Goal: Information Seeking & Learning: Learn about a topic

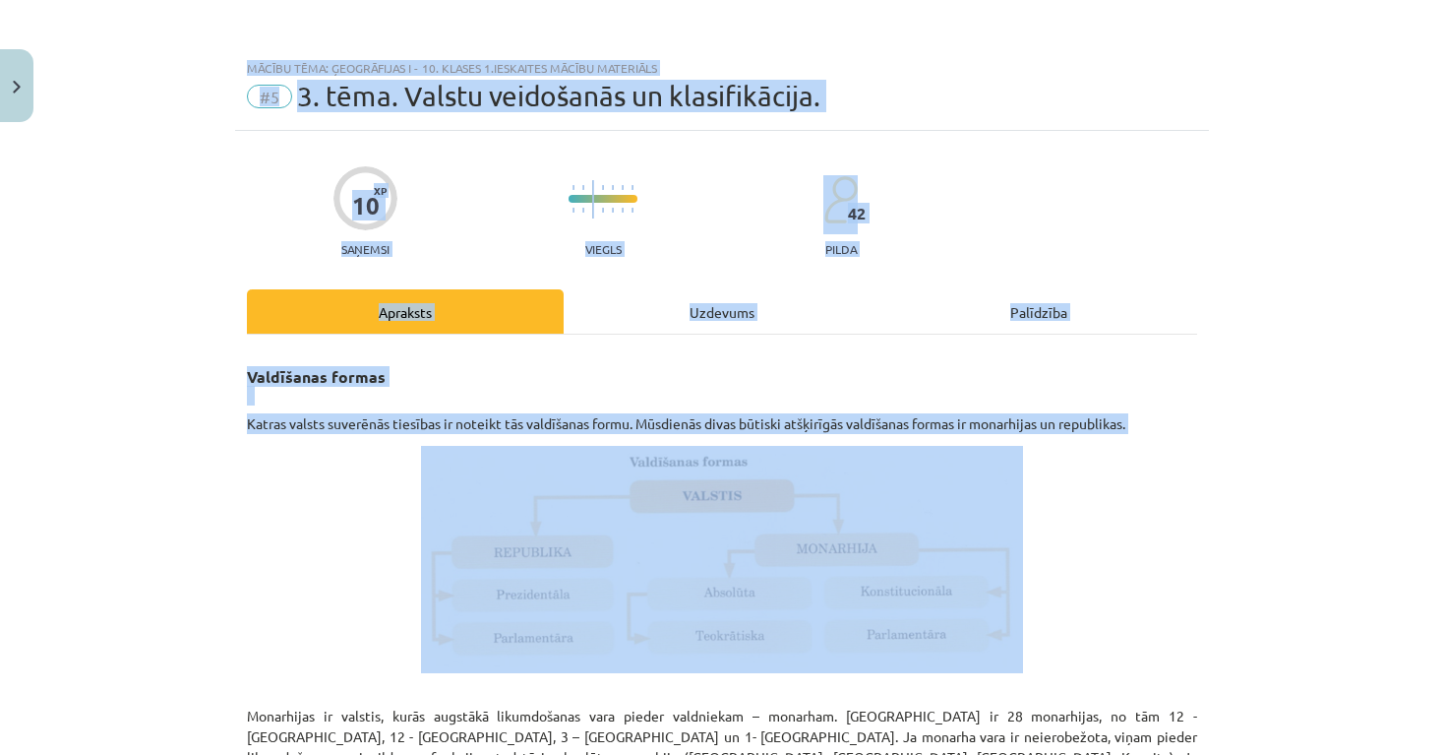
scroll to position [2264, 0]
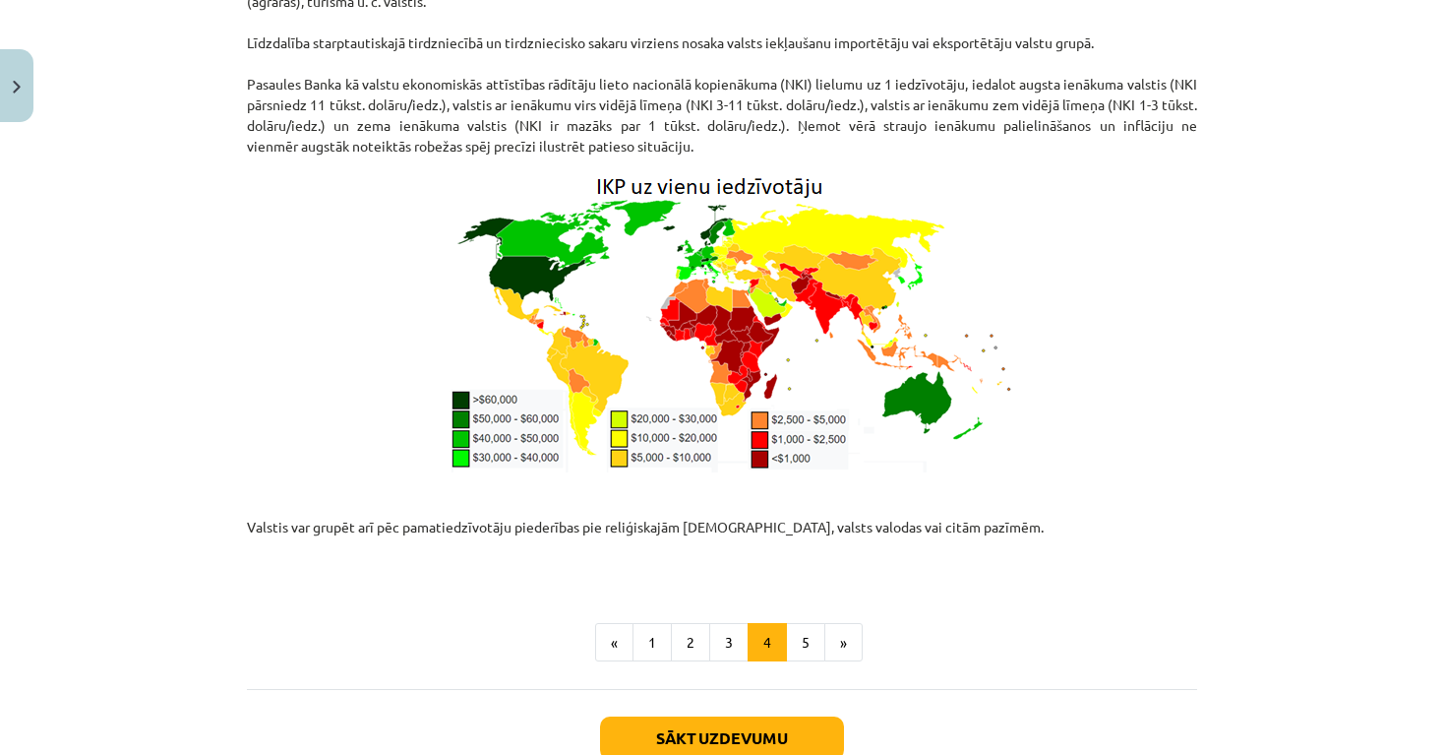
drag, startPoint x: 1211, startPoint y: 694, endPoint x: 1213, endPoint y: 770, distance: 76.8
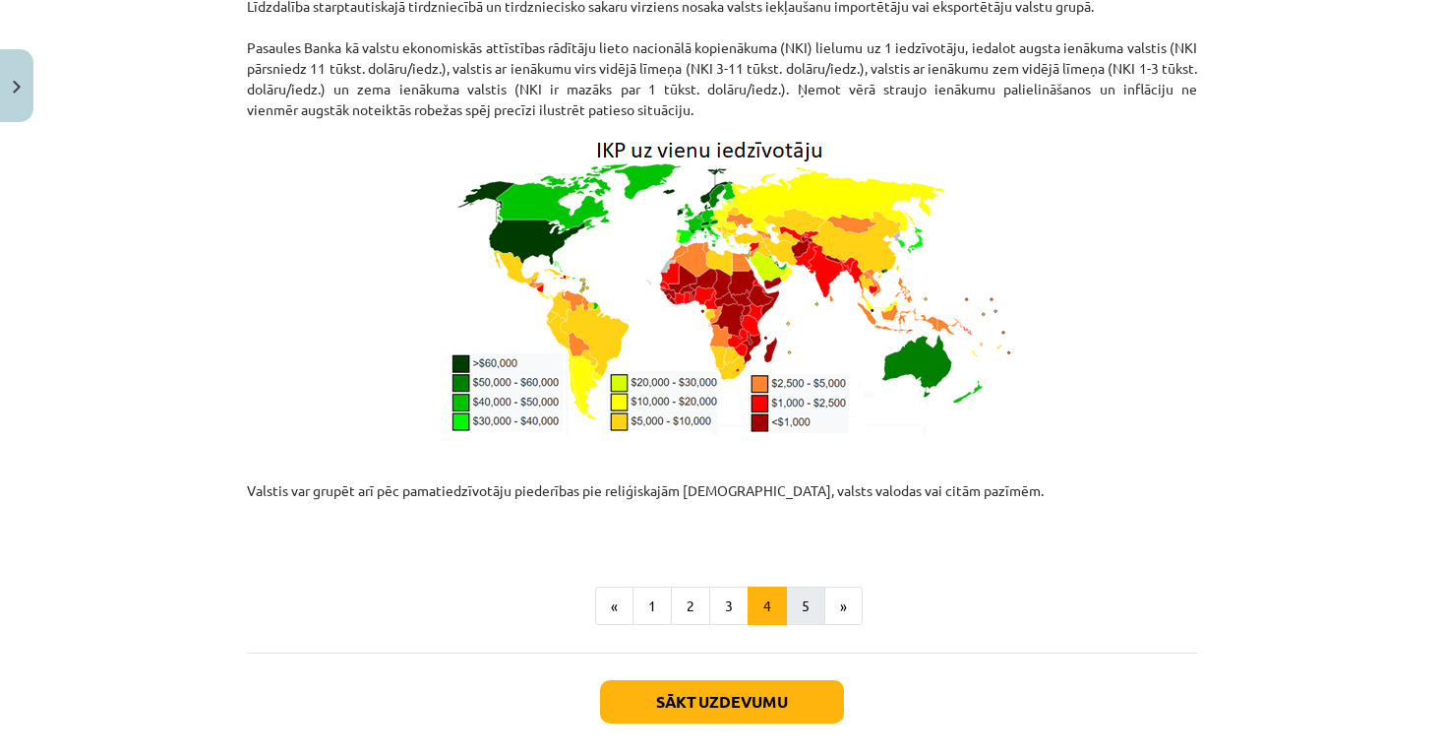
click at [805, 586] on button "5" at bounding box center [805, 605] width 39 height 39
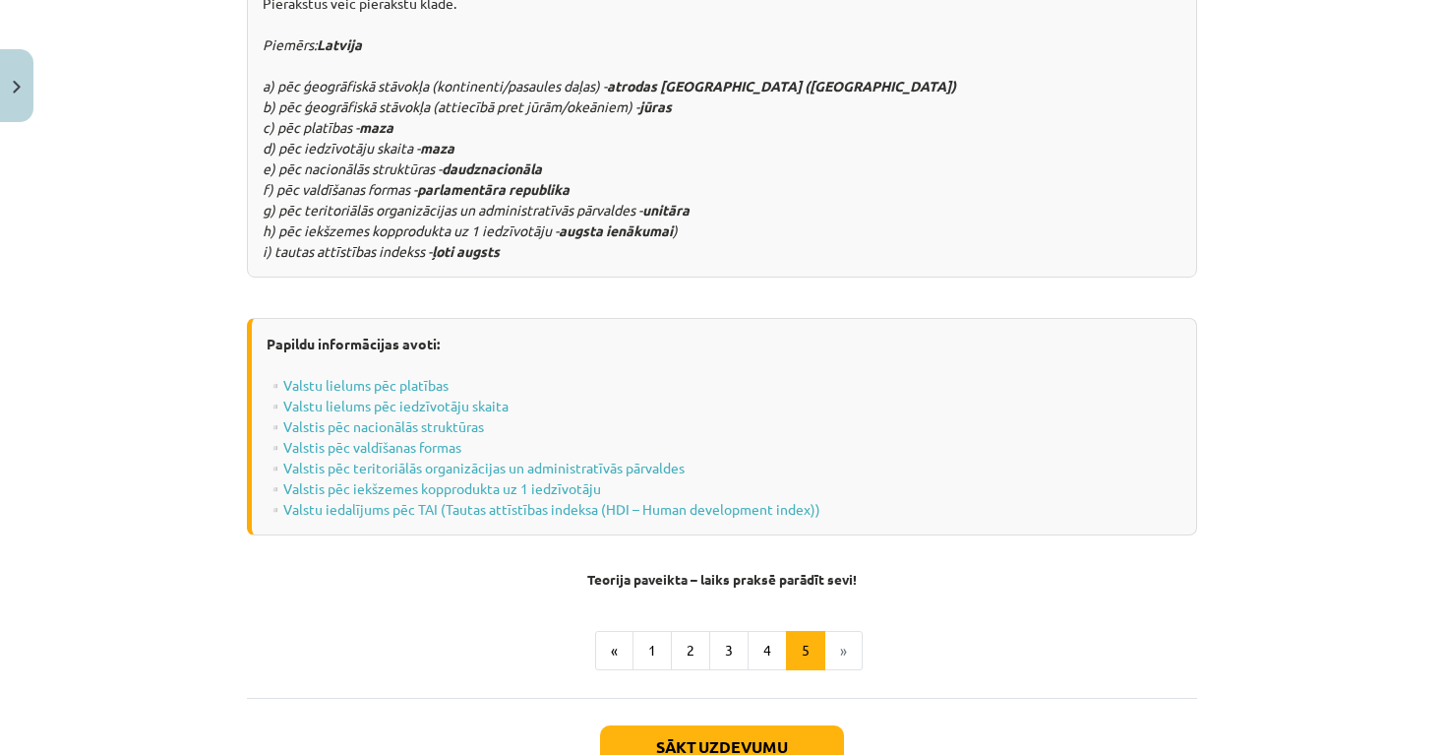
scroll to position [352, 0]
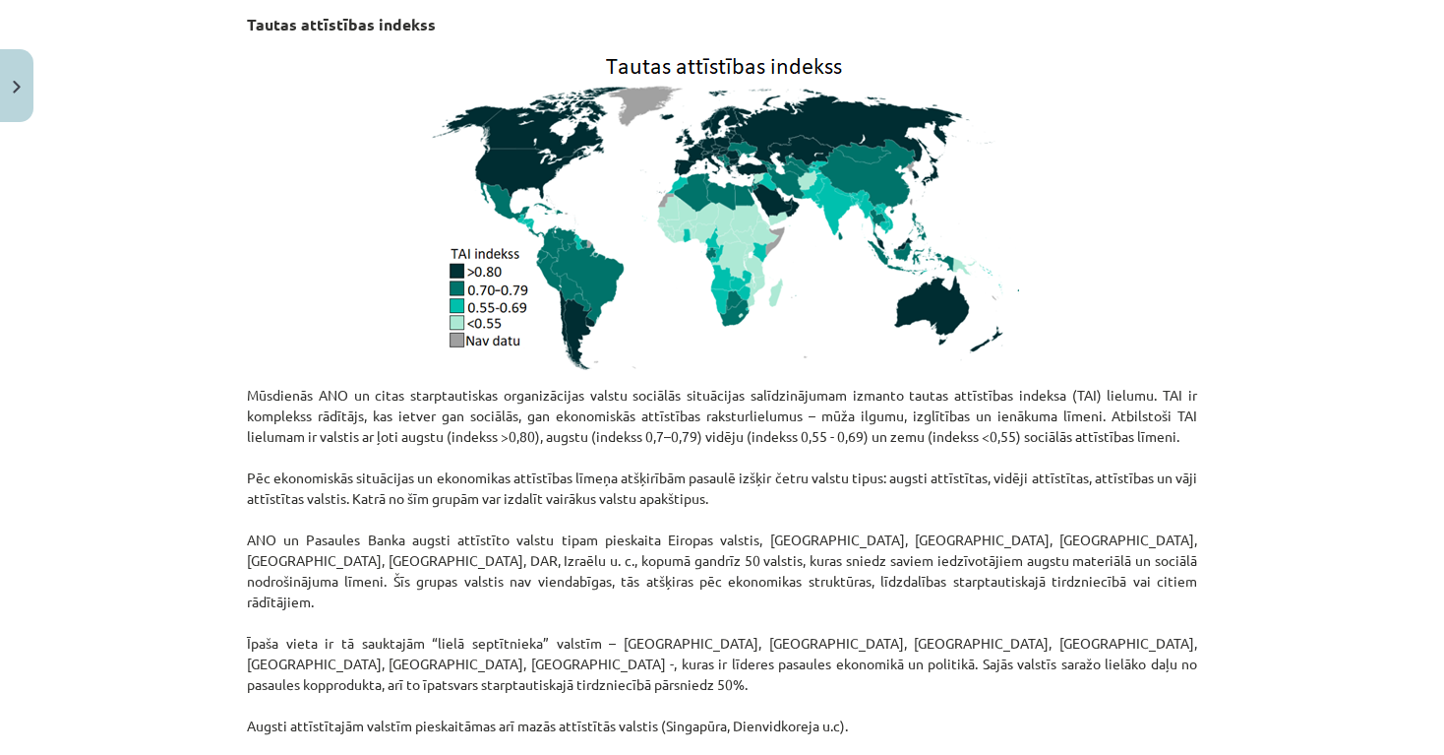
click at [1271, 321] on div "Mācību tēma: Ģeogrāfijas i - 10. klases 1.ieskaites mācību materiāls #5 3. tēma…" at bounding box center [722, 377] width 1444 height 755
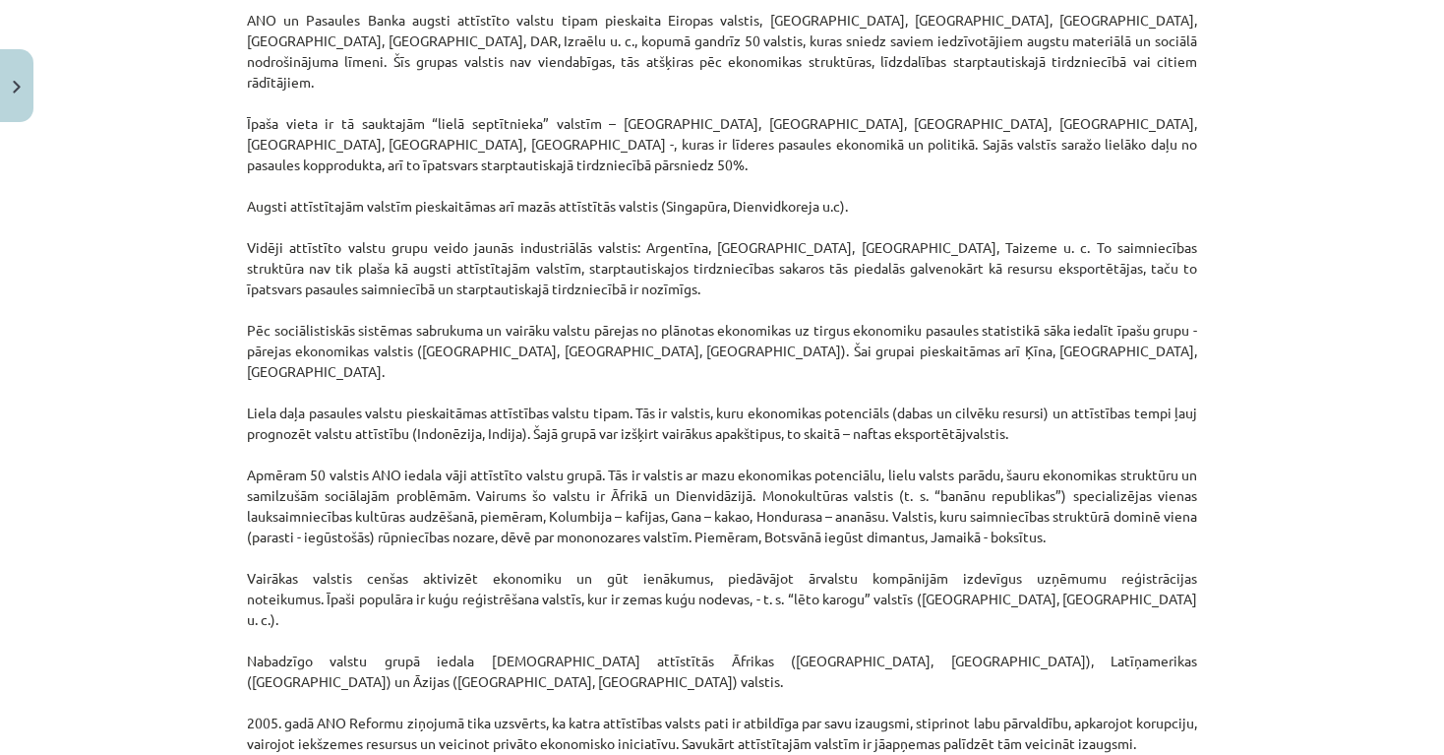
scroll to position [877, 0]
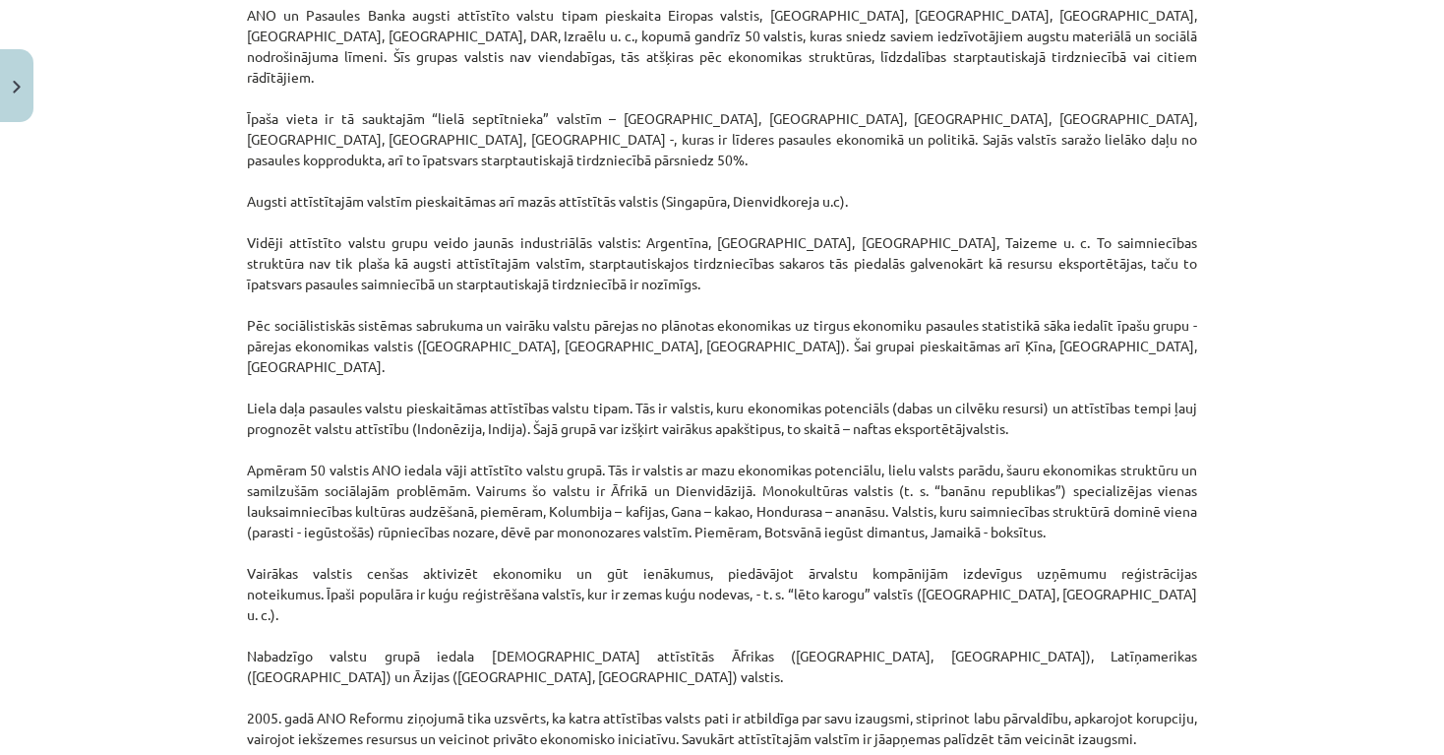
drag, startPoint x: 1360, startPoint y: 303, endPoint x: 1444, endPoint y: 443, distance: 162.8
click at [1444, 443] on div "Mācību tēma: Ģeogrāfijas i - 10. klases 1.ieskaites mācību materiāls #5 3. tēma…" at bounding box center [722, 377] width 1444 height 755
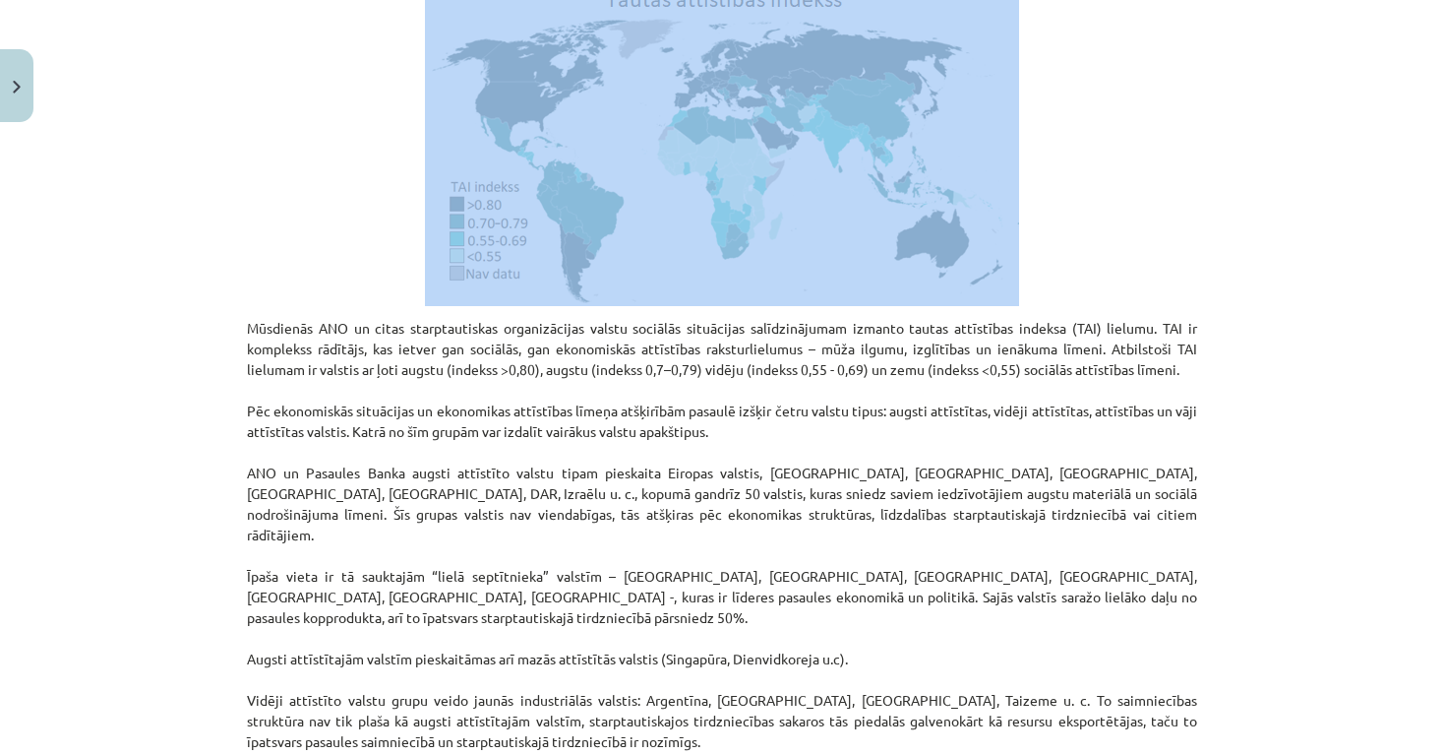
scroll to position [359, 0]
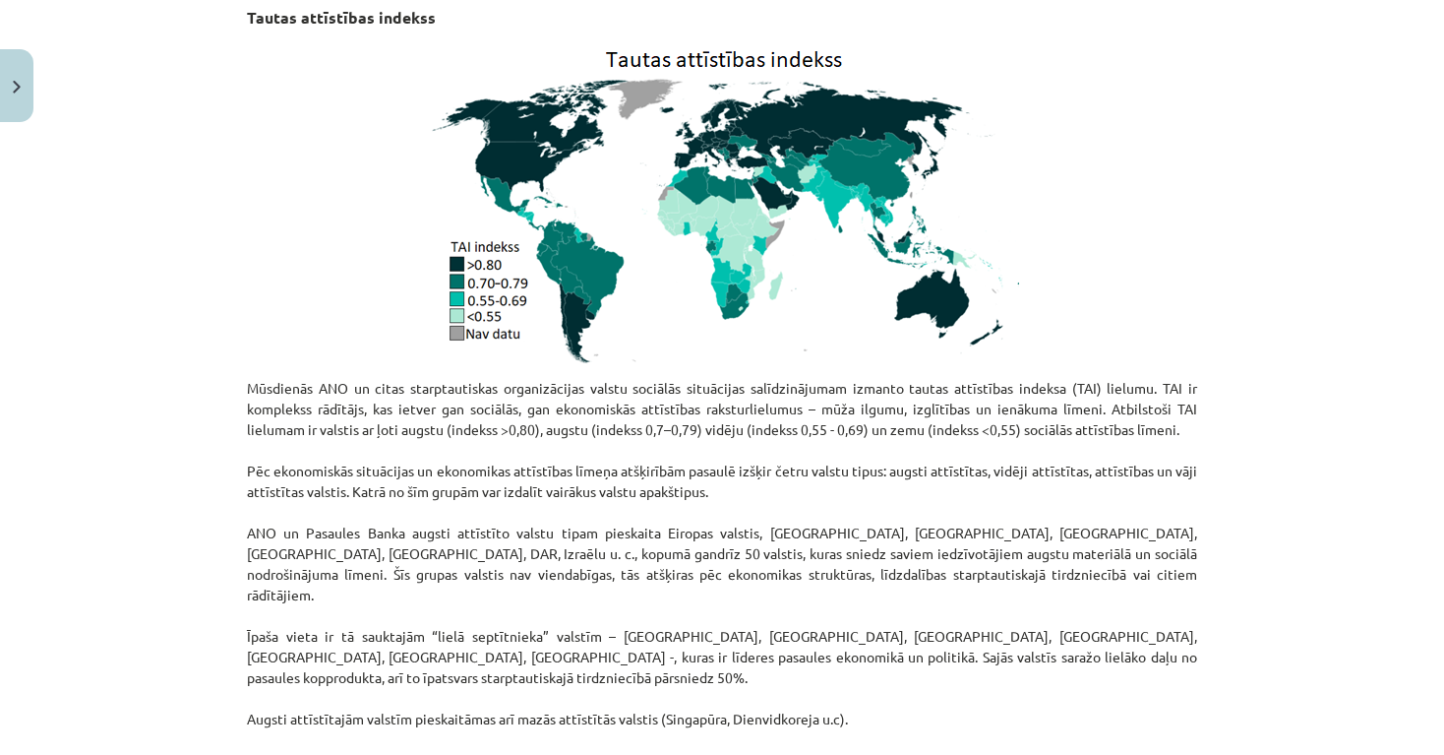
click at [1290, 208] on div "Mācību tēma: Ģeogrāfijas i - 10. klases 1.ieskaites mācību materiāls #5 3. tēma…" at bounding box center [722, 377] width 1444 height 755
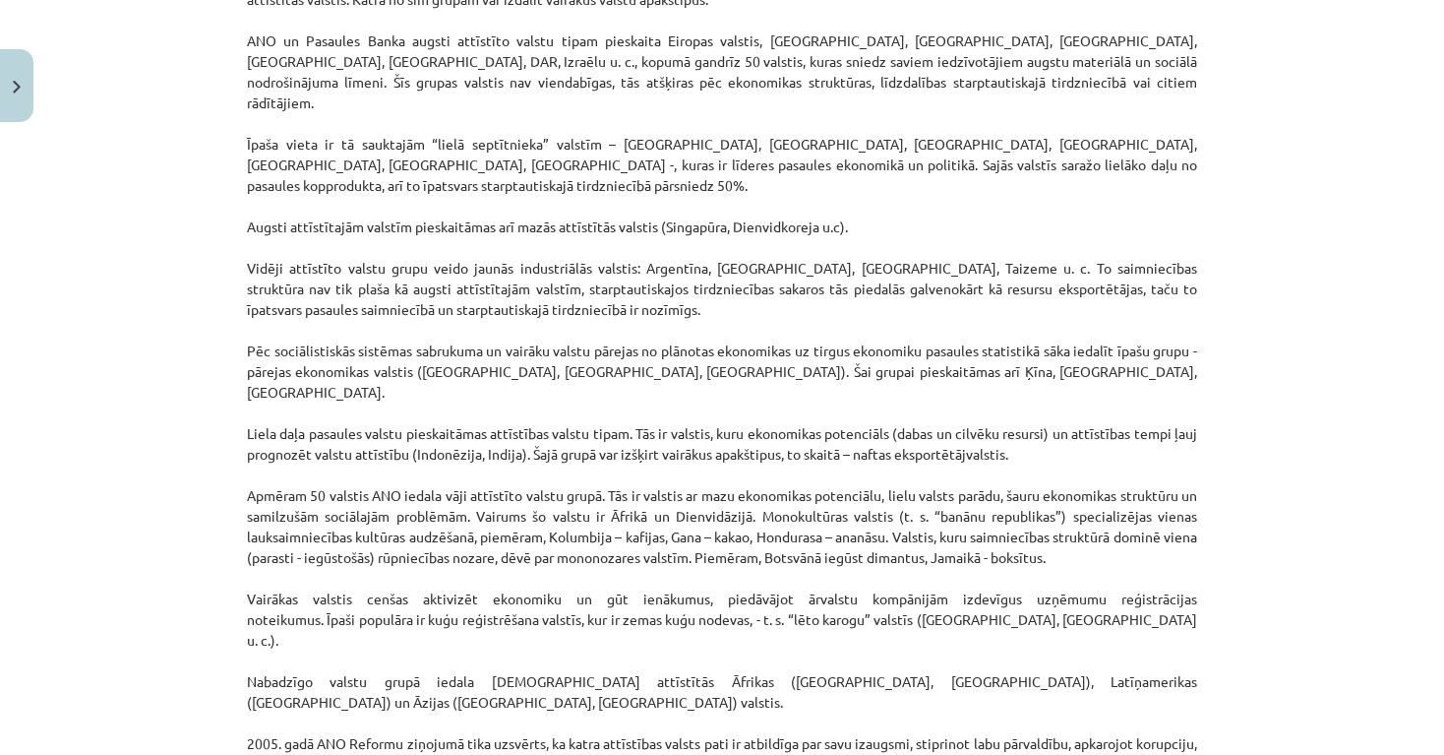
drag, startPoint x: 1327, startPoint y: 580, endPoint x: 1349, endPoint y: 758, distance: 179.4
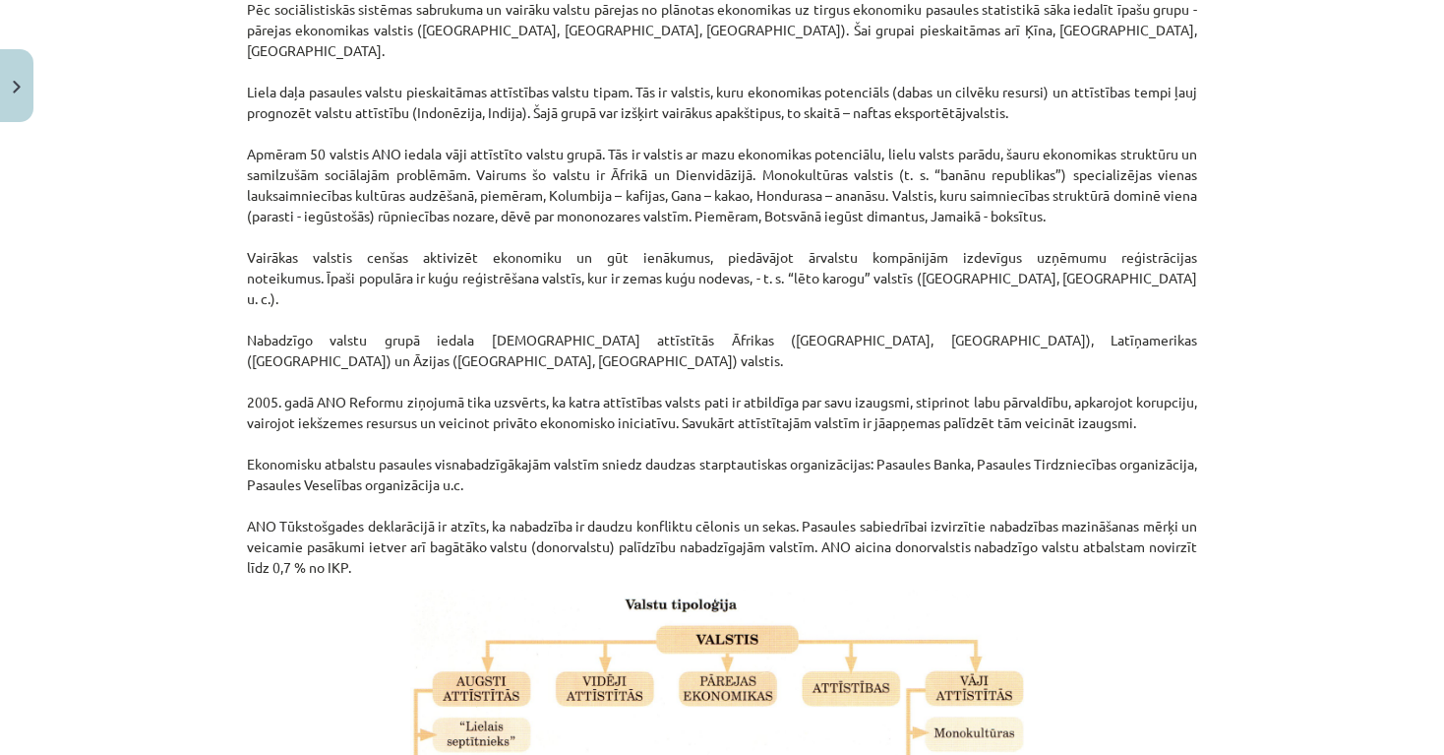
drag, startPoint x: 1329, startPoint y: 340, endPoint x: 1374, endPoint y: 756, distance: 417.6
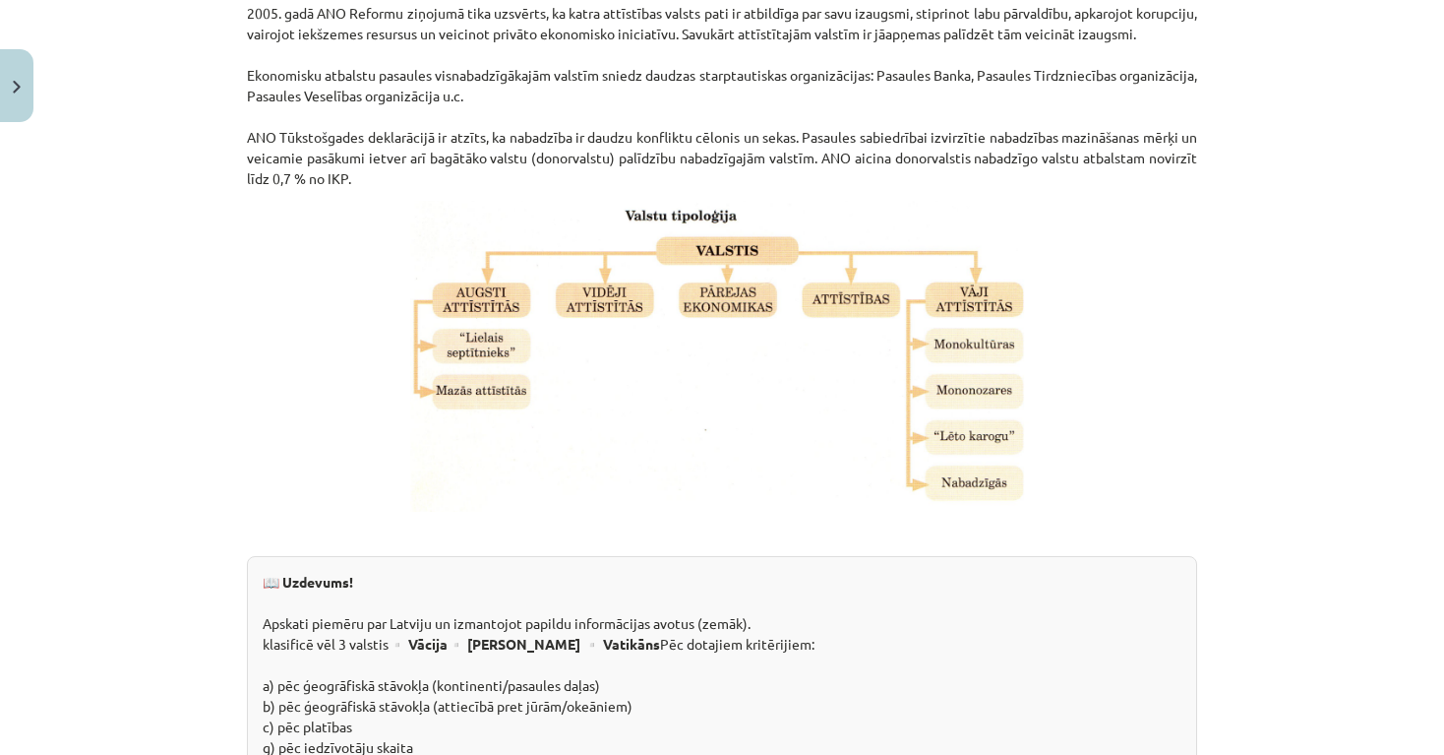
drag, startPoint x: 1305, startPoint y: 481, endPoint x: 1324, endPoint y: 758, distance: 277.2
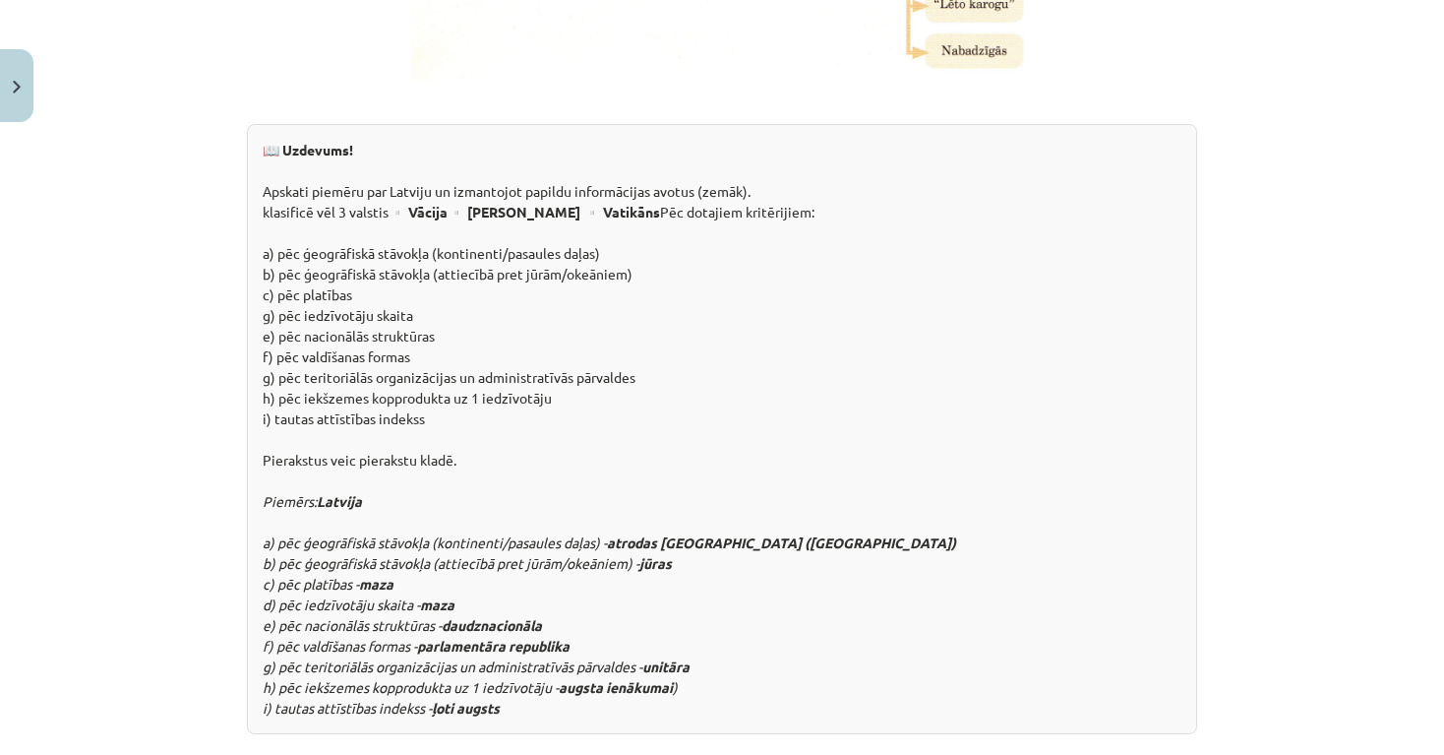
scroll to position [2055, 0]
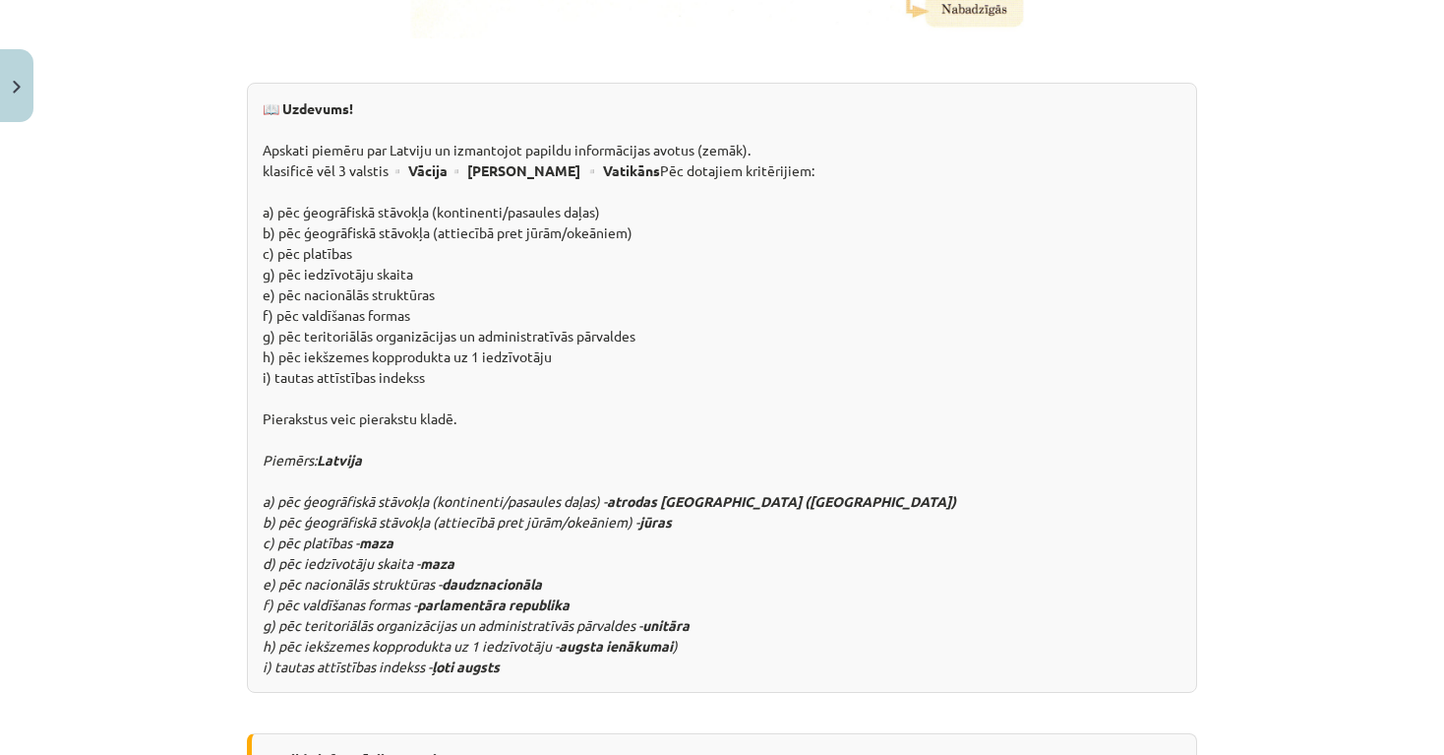
drag, startPoint x: 1286, startPoint y: 661, endPoint x: 1287, endPoint y: 768, distance: 106.3
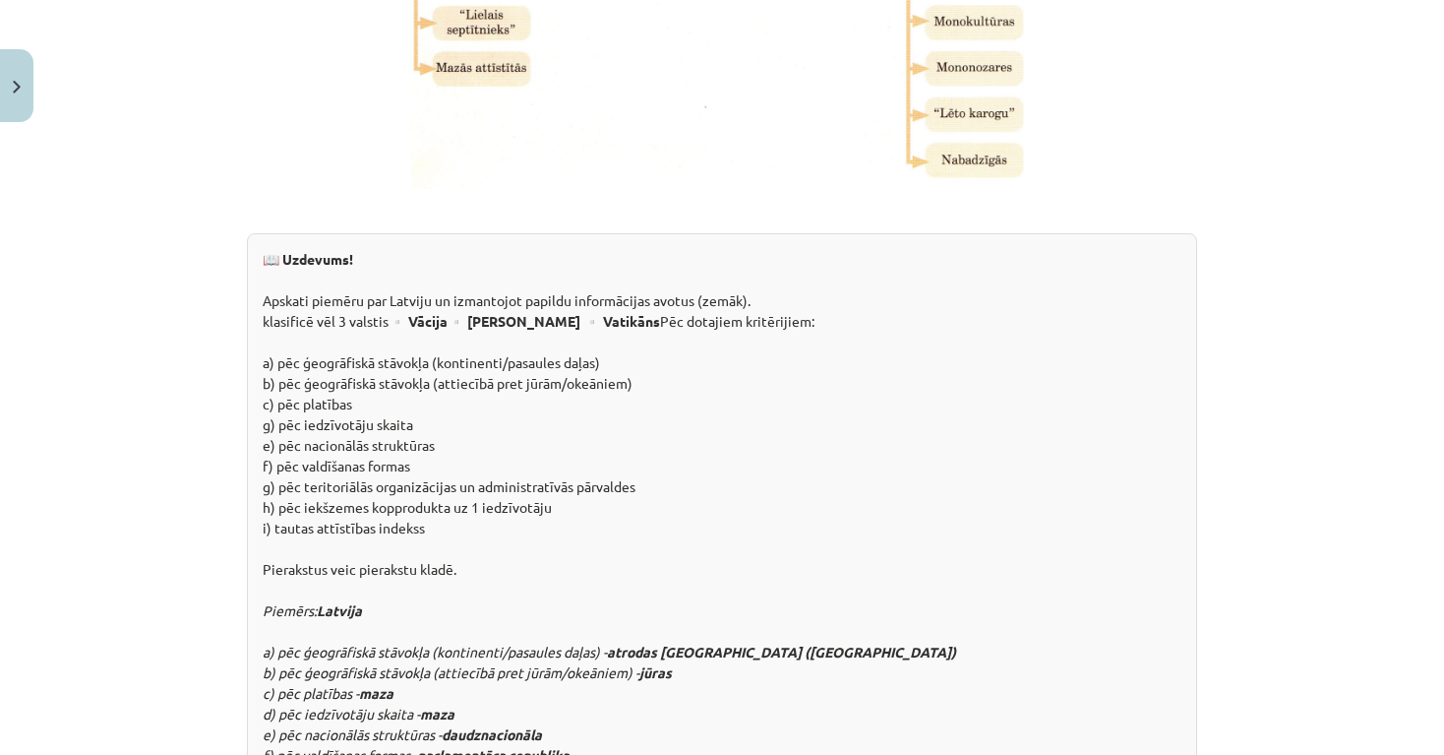
scroll to position [1900, 0]
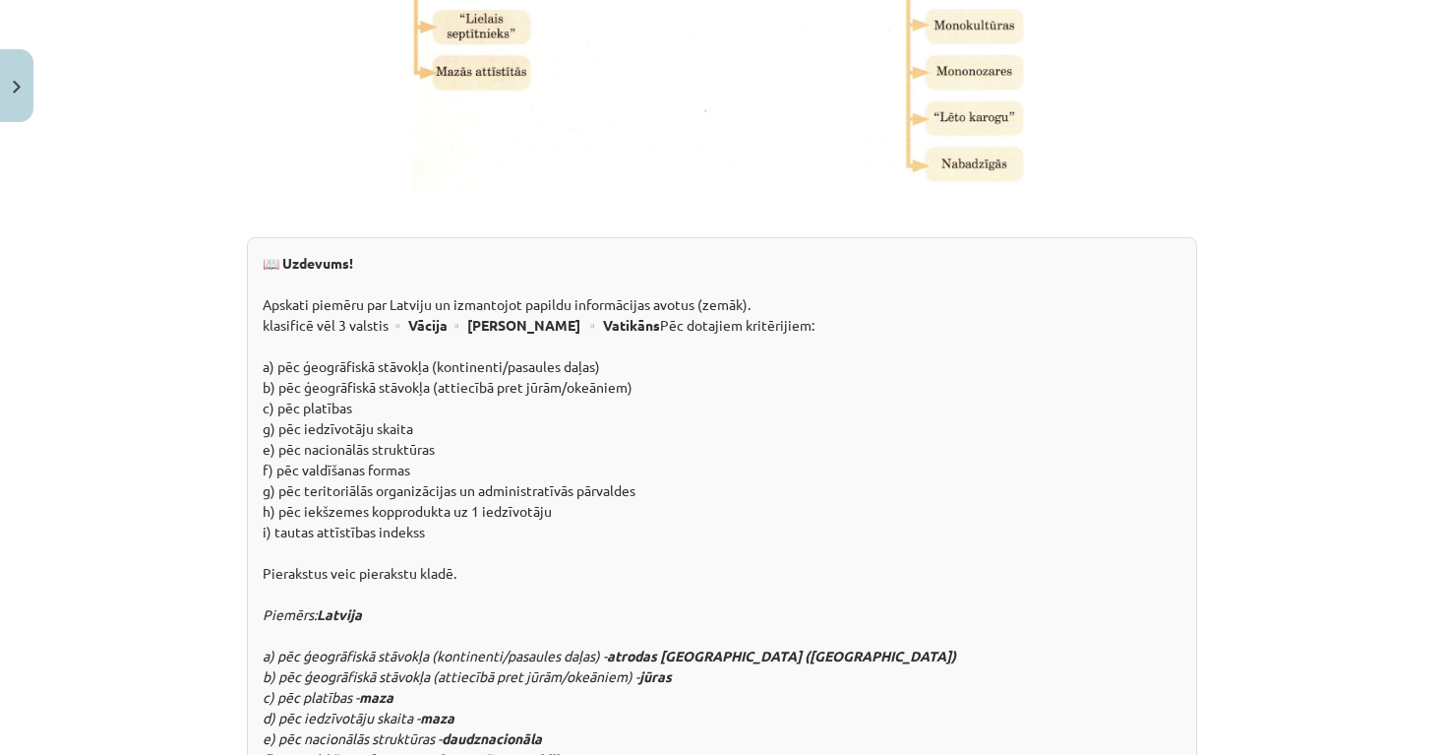
drag, startPoint x: 1337, startPoint y: 647, endPoint x: 1418, endPoint y: 465, distance: 199.1
click at [1418, 465] on div "Mācību tēma: Ģeogrāfijas i - 10. klases 1.ieskaites mācību materiāls #5 3. tēma…" at bounding box center [722, 377] width 1444 height 755
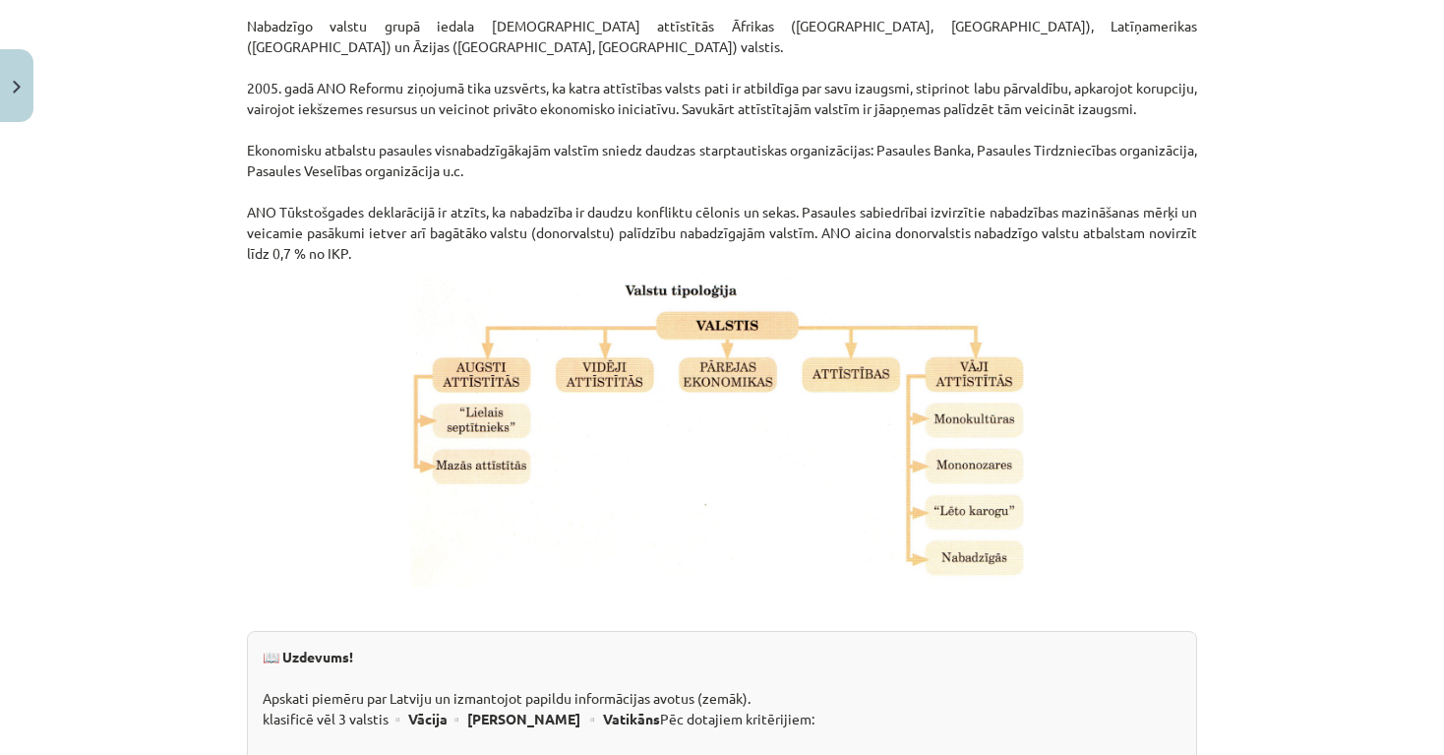
scroll to position [1477, 0]
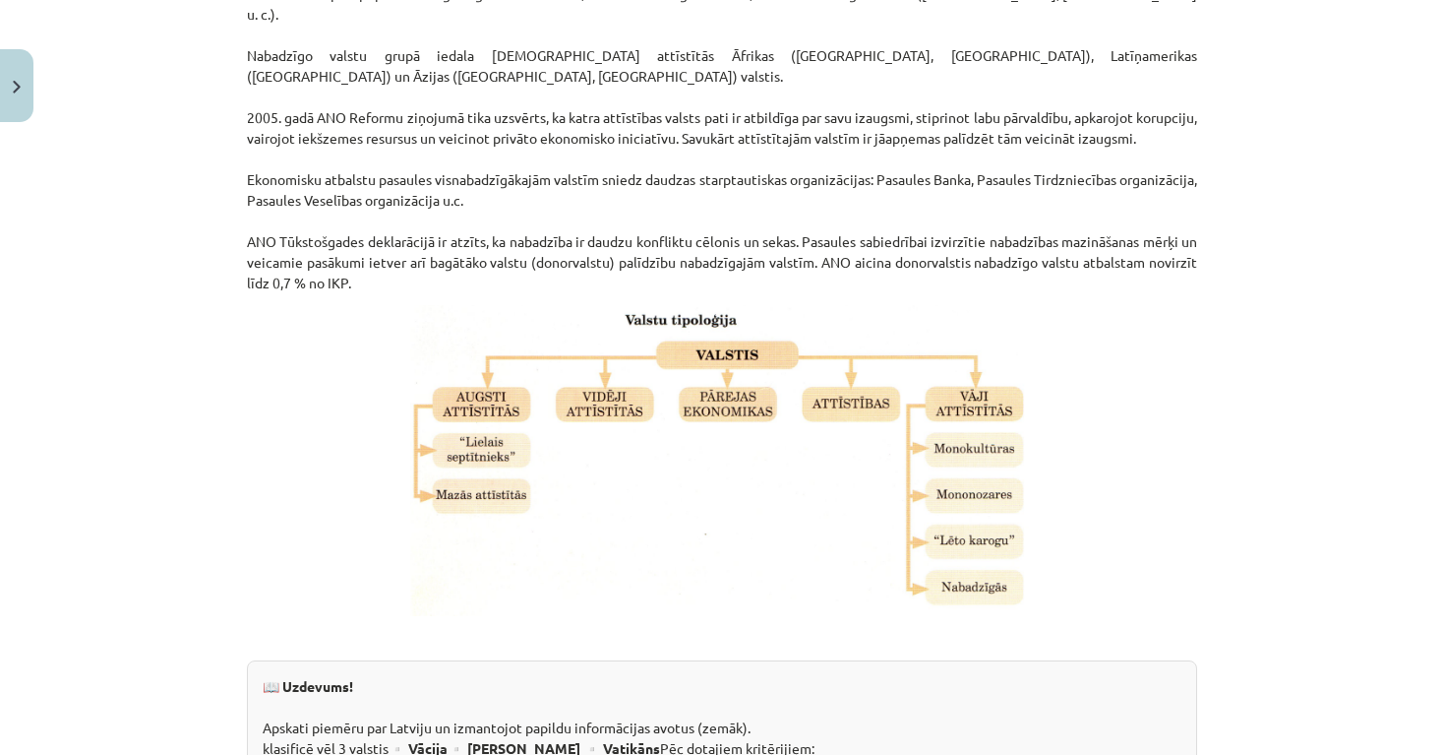
drag, startPoint x: 1259, startPoint y: 109, endPoint x: 1253, endPoint y: -15, distance: 124.2
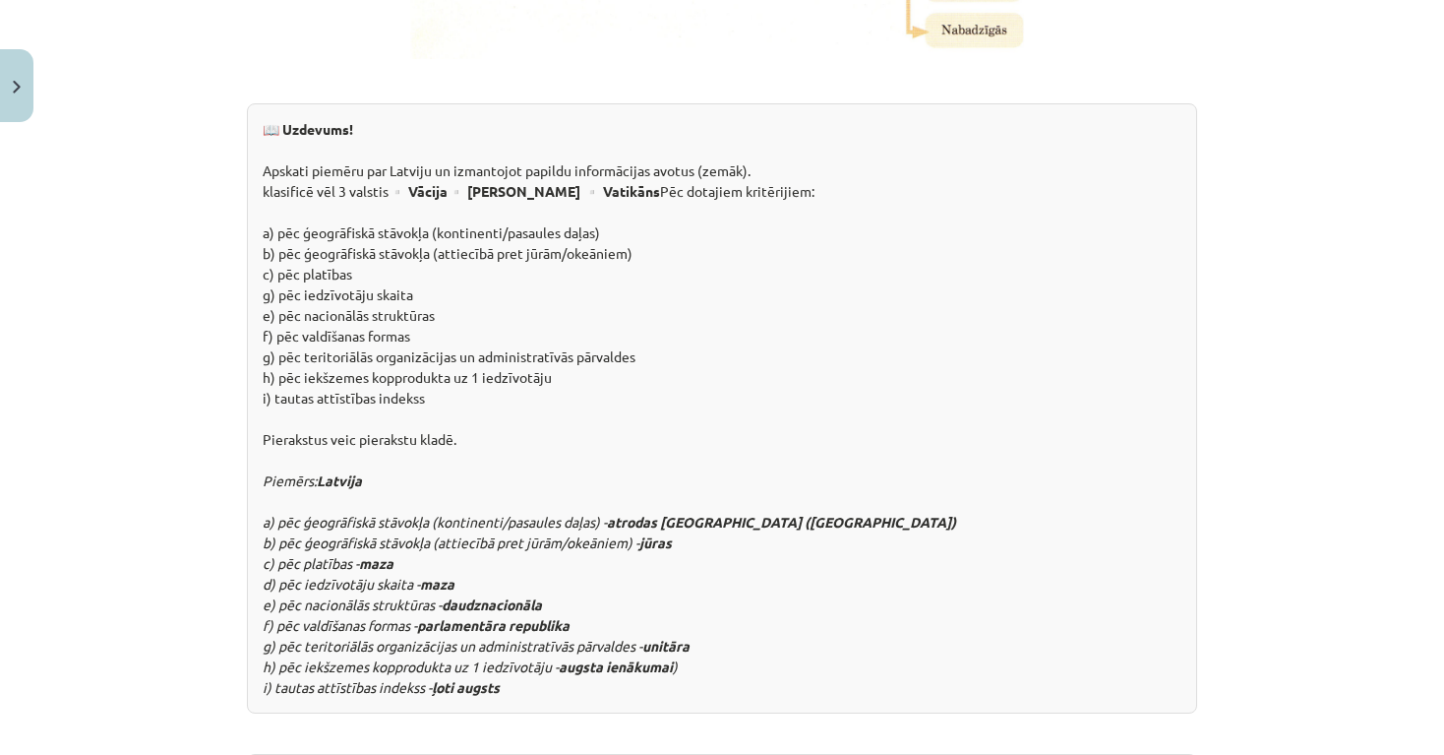
drag, startPoint x: 1246, startPoint y: 449, endPoint x: 1287, endPoint y: 755, distance: 308.8
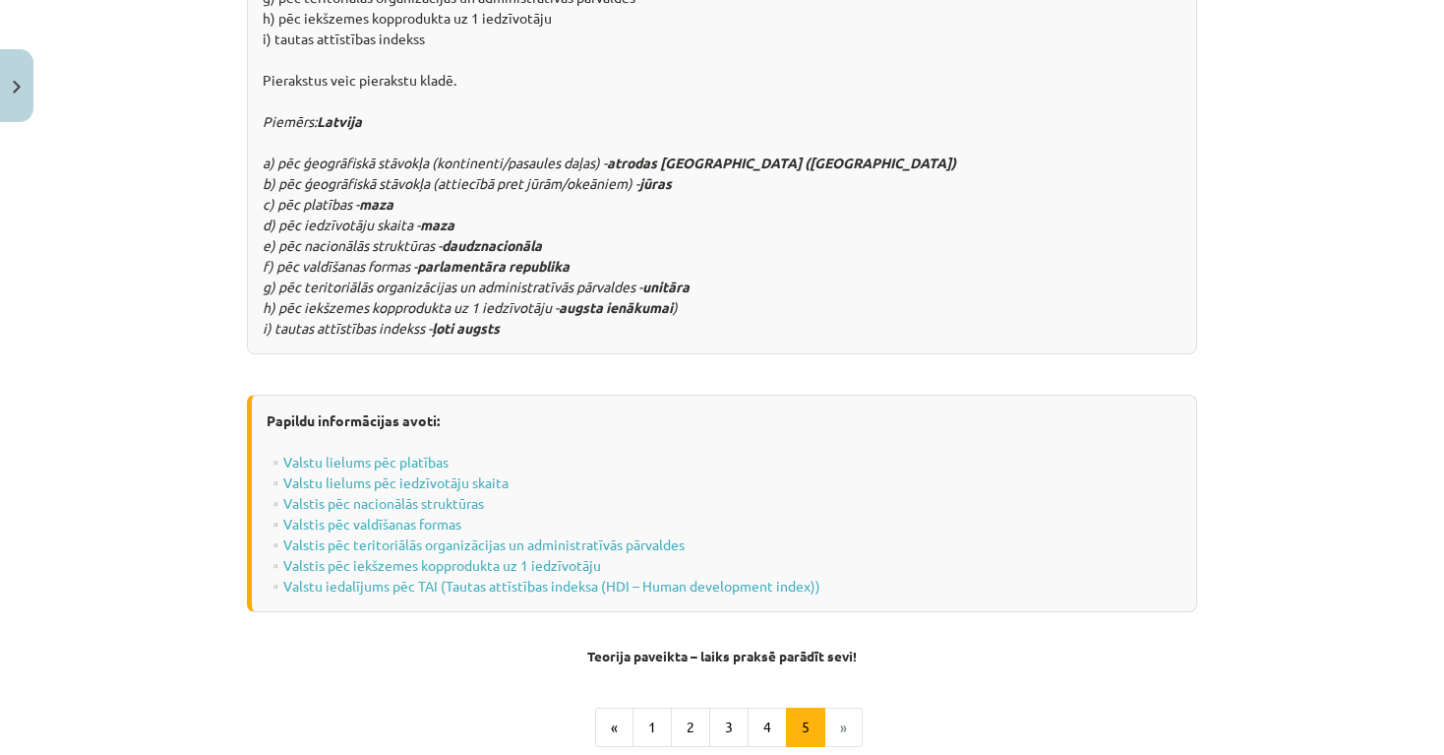
drag, startPoint x: 1320, startPoint y: 715, endPoint x: 1324, endPoint y: 761, distance: 45.5
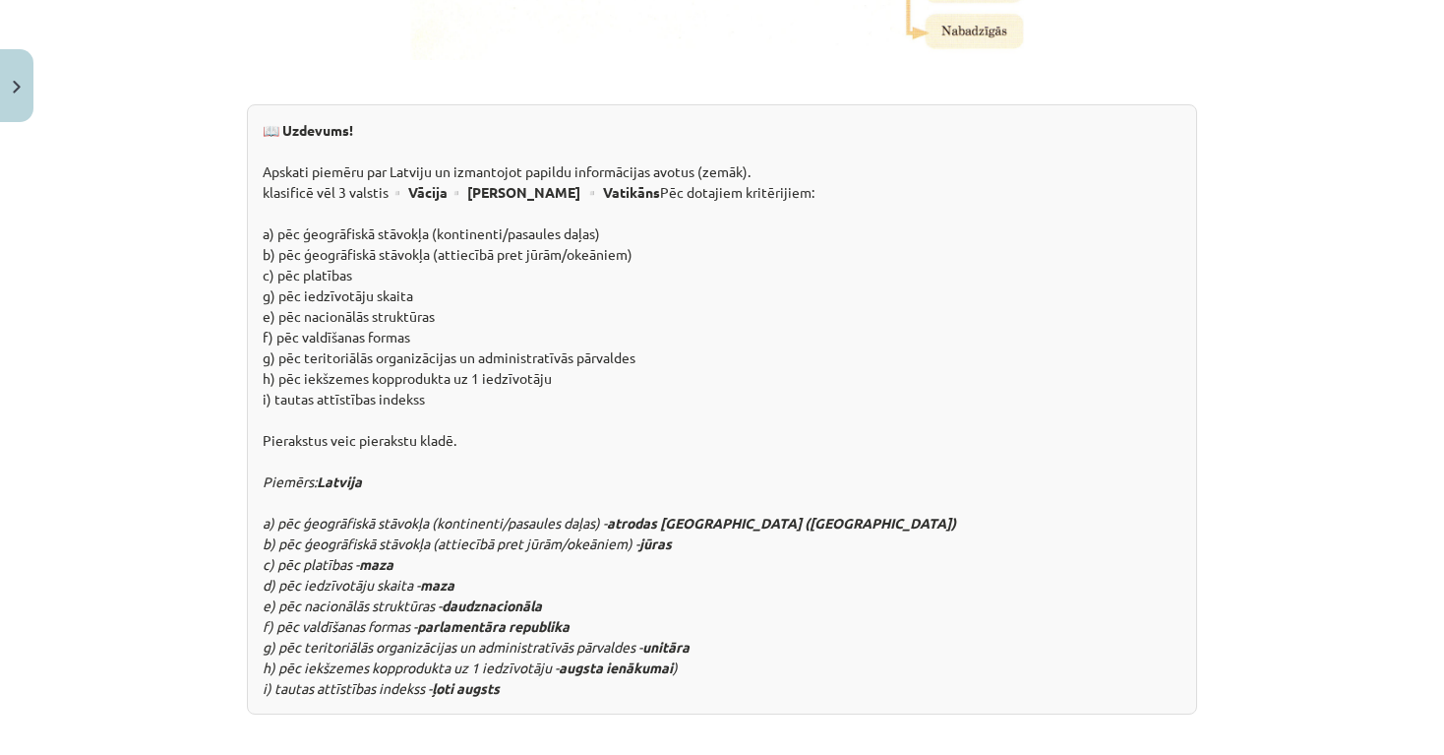
drag, startPoint x: 1351, startPoint y: 730, endPoint x: 1295, endPoint y: -3, distance: 735.2
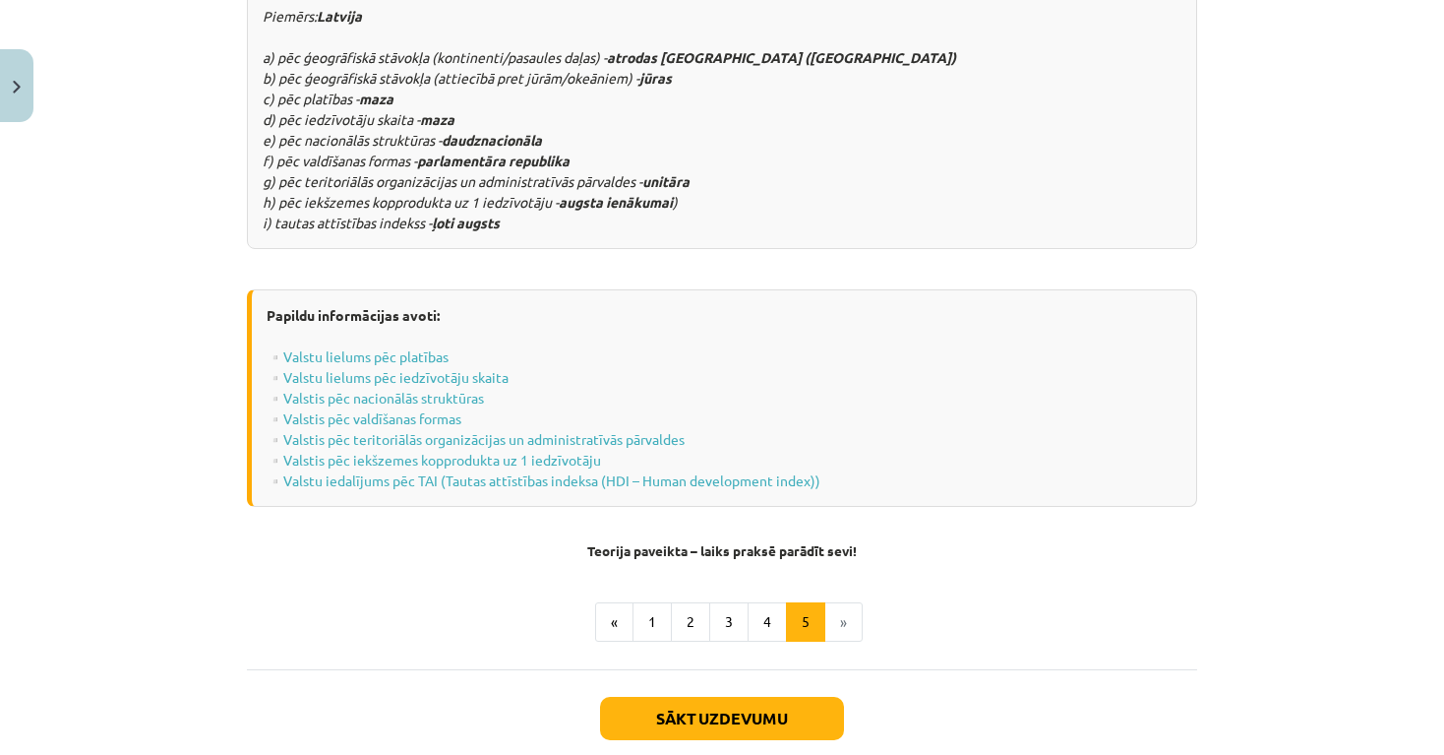
scroll to position [2529, 0]
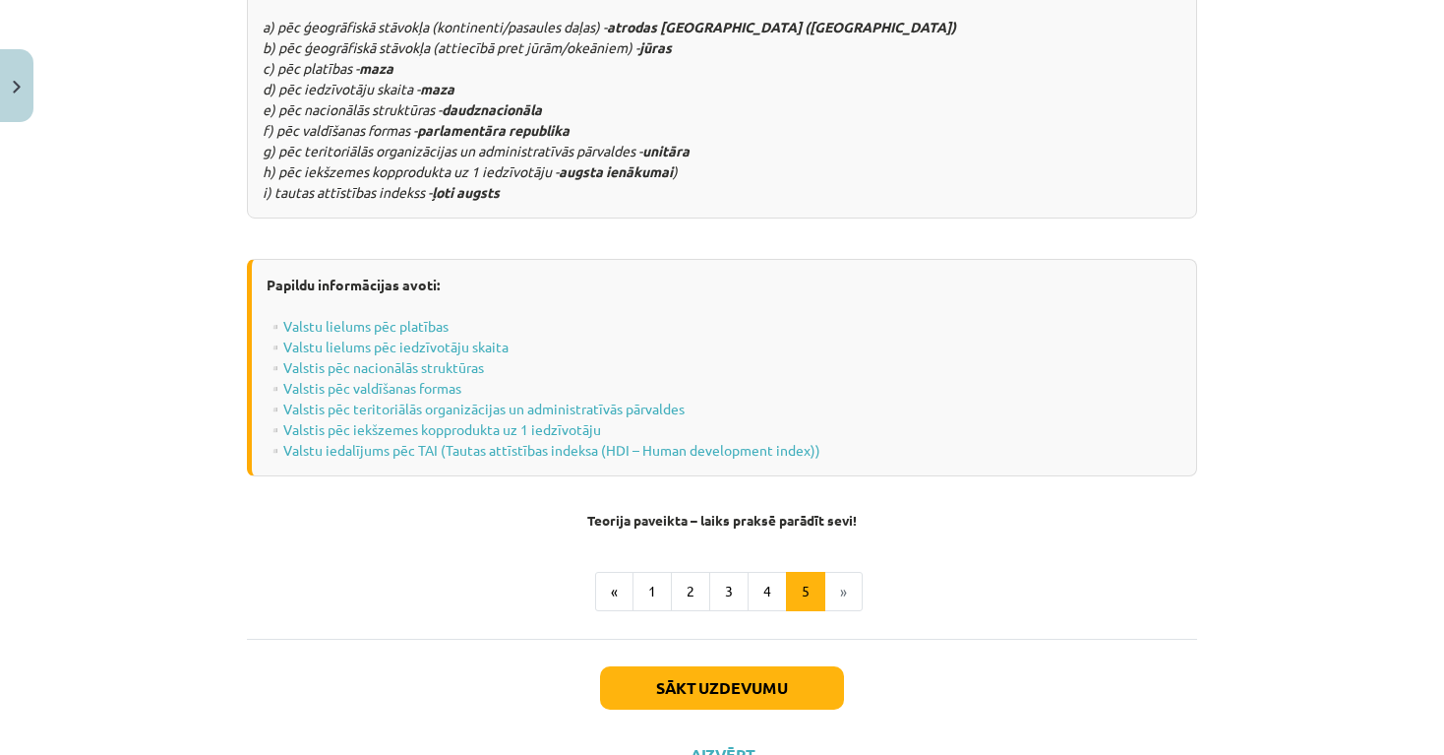
drag, startPoint x: 1293, startPoint y: 683, endPoint x: 1318, endPoint y: 771, distance: 91.9
click at [773, 666] on button "Sākt uzdevumu" at bounding box center [722, 687] width 244 height 43
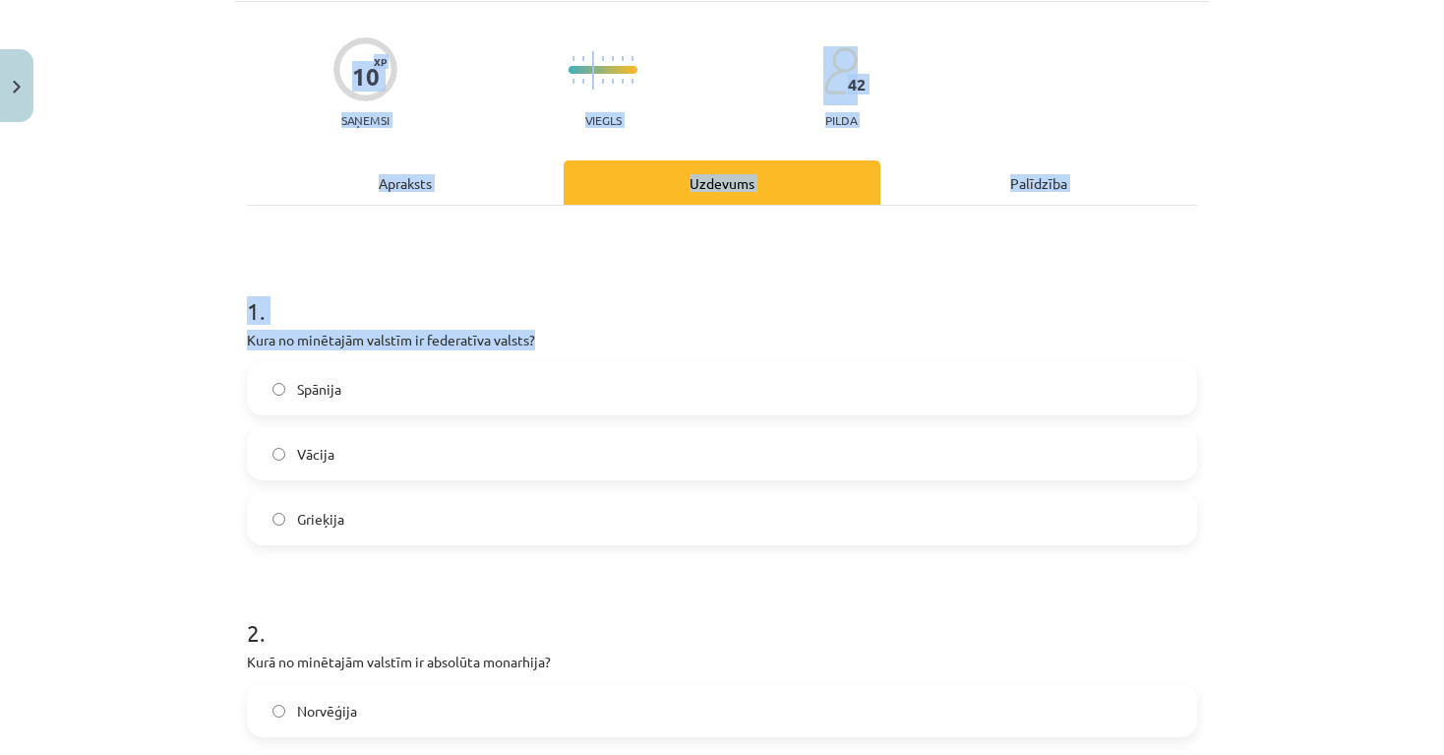
drag, startPoint x: 1290, startPoint y: 460, endPoint x: 1259, endPoint y: -15, distance: 475.3
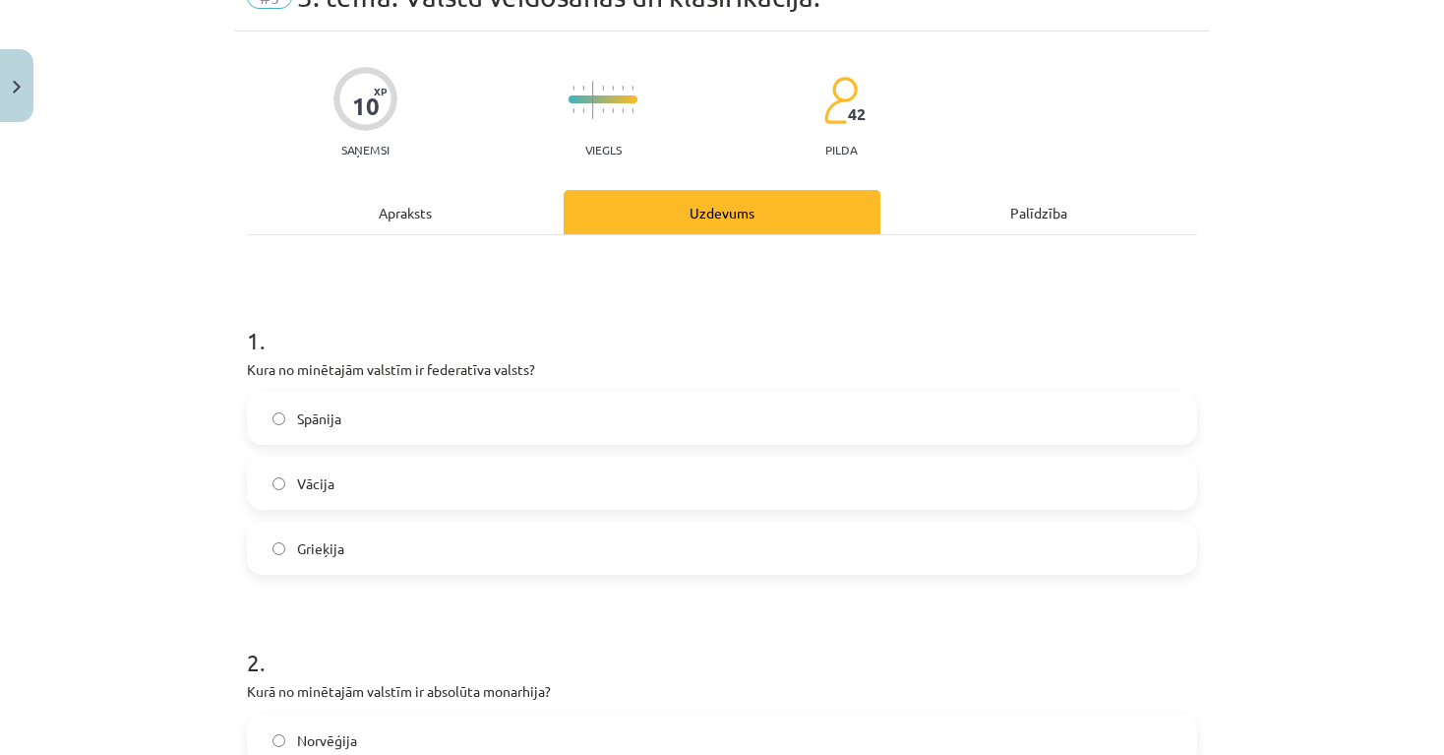
click at [953, 629] on h1 "2 ." at bounding box center [722, 644] width 951 height 61
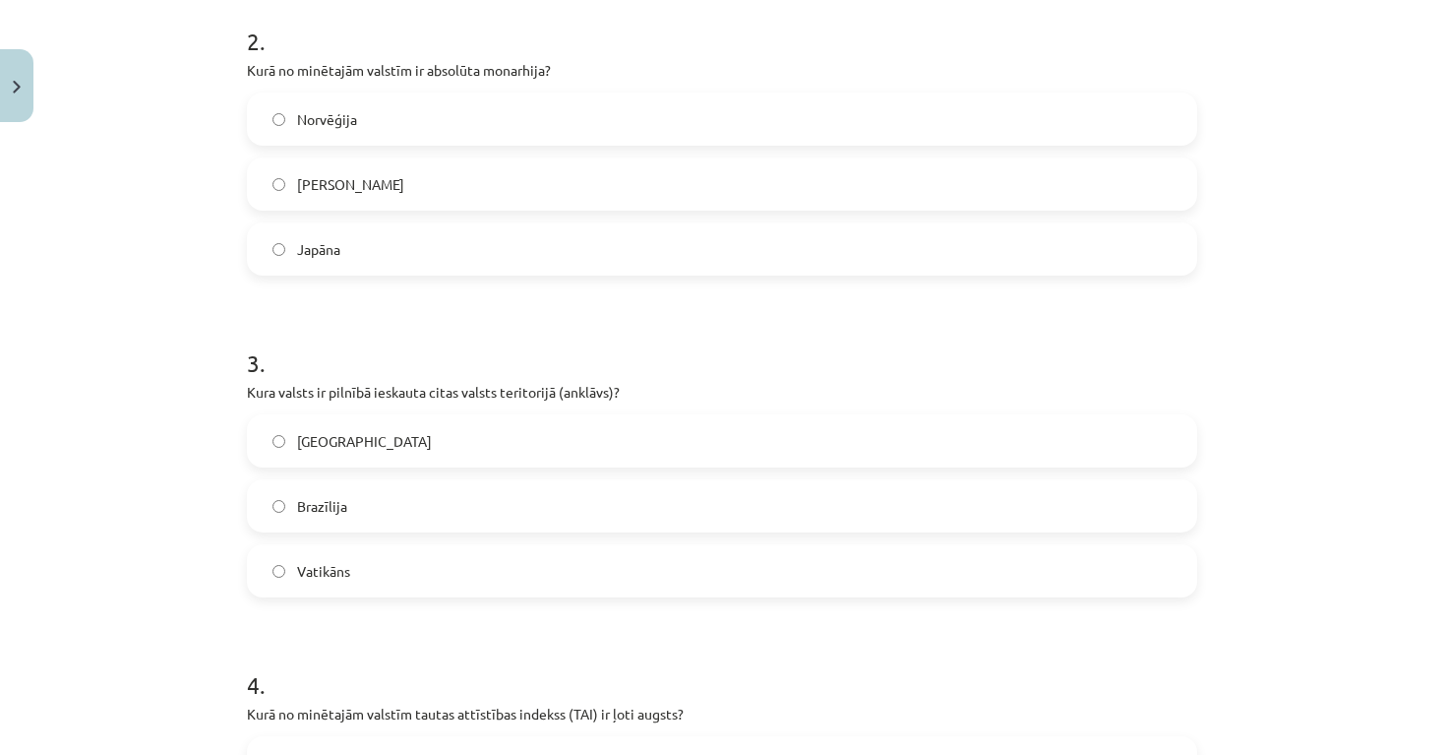
drag, startPoint x: 1347, startPoint y: 642, endPoint x: 1369, endPoint y: 766, distance: 125.9
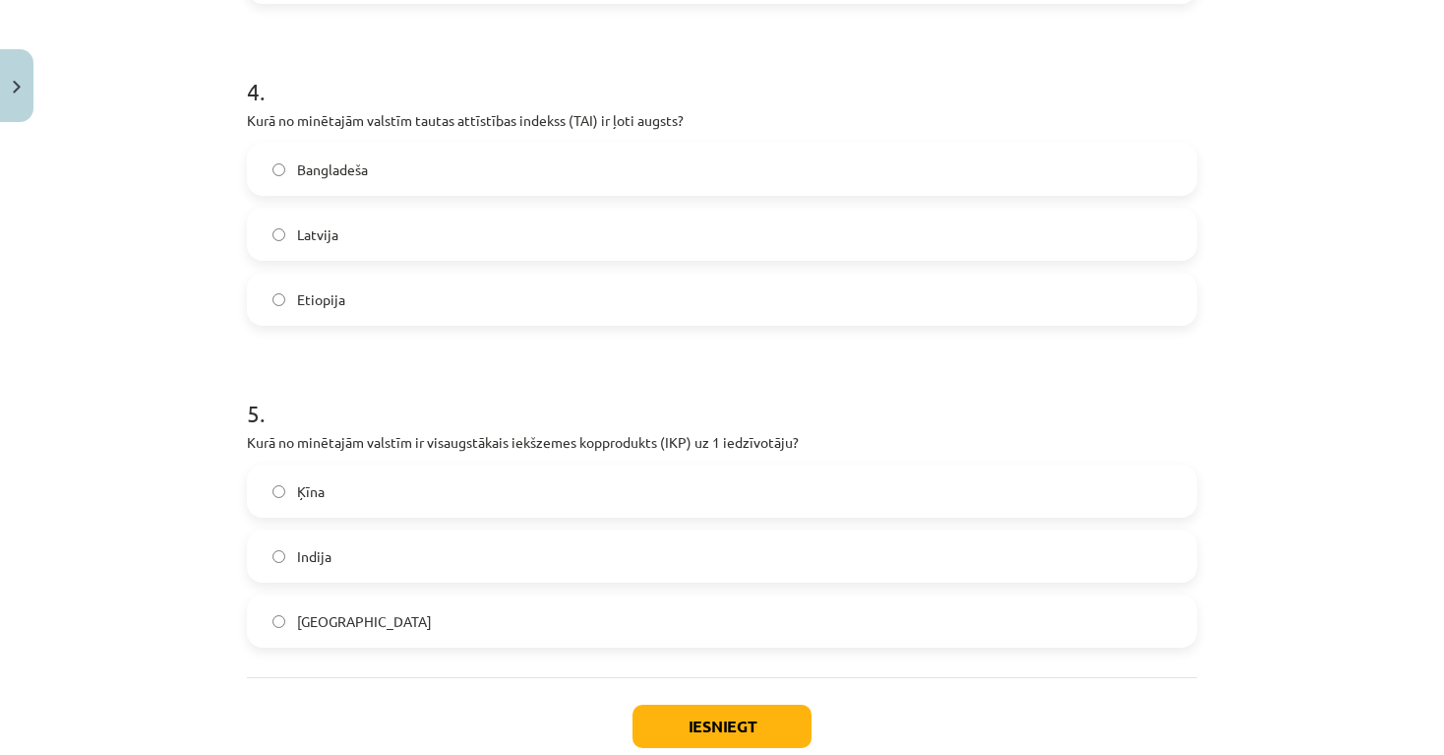
drag, startPoint x: 1285, startPoint y: 735, endPoint x: 1296, endPoint y: 765, distance: 31.4
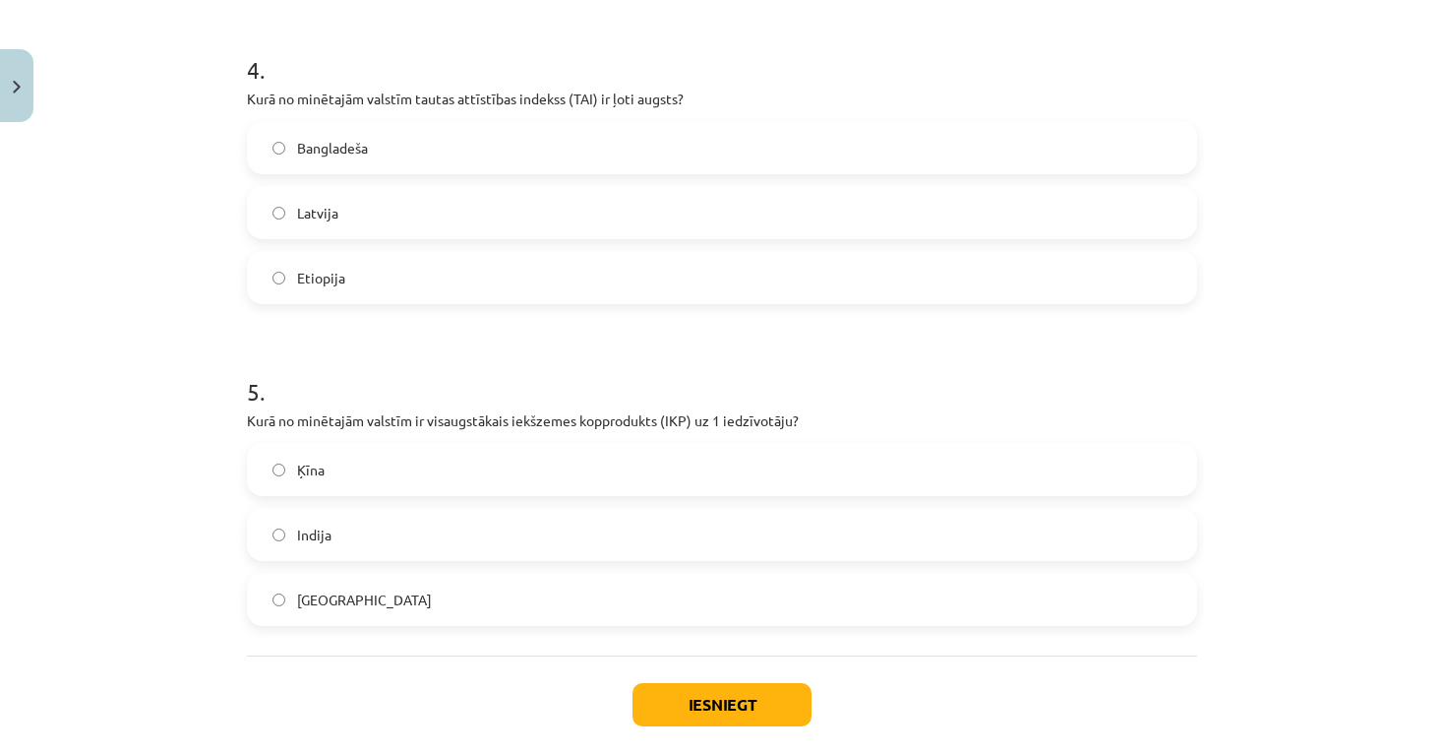
click at [285, 220] on label "Latvija" at bounding box center [722, 212] width 947 height 49
click at [713, 715] on button "Iesniegt" at bounding box center [722, 704] width 179 height 43
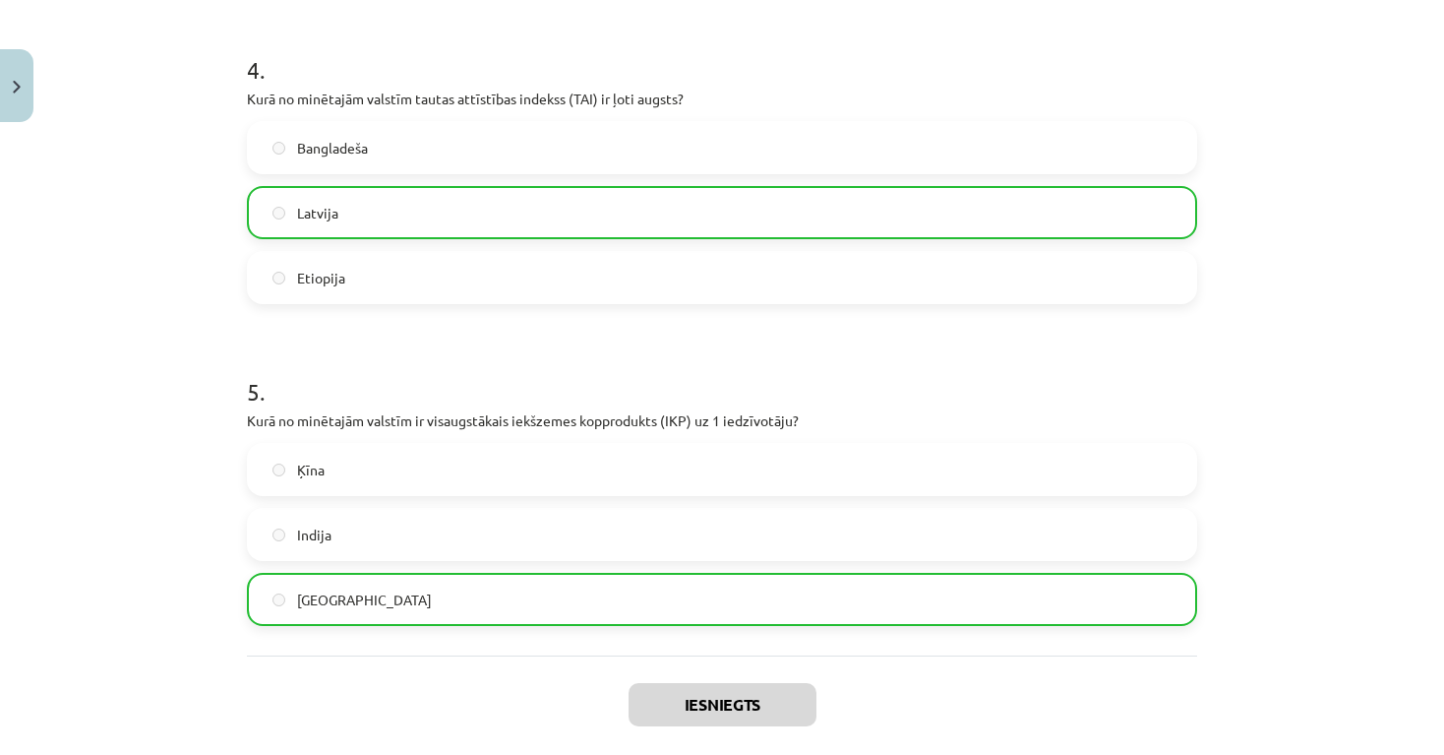
drag, startPoint x: 944, startPoint y: 724, endPoint x: 955, endPoint y: 732, distance: 14.2
click at [955, 732] on div "Iesniegts Nākamā nodarbība Aizvērt" at bounding box center [722, 755] width 951 height 201
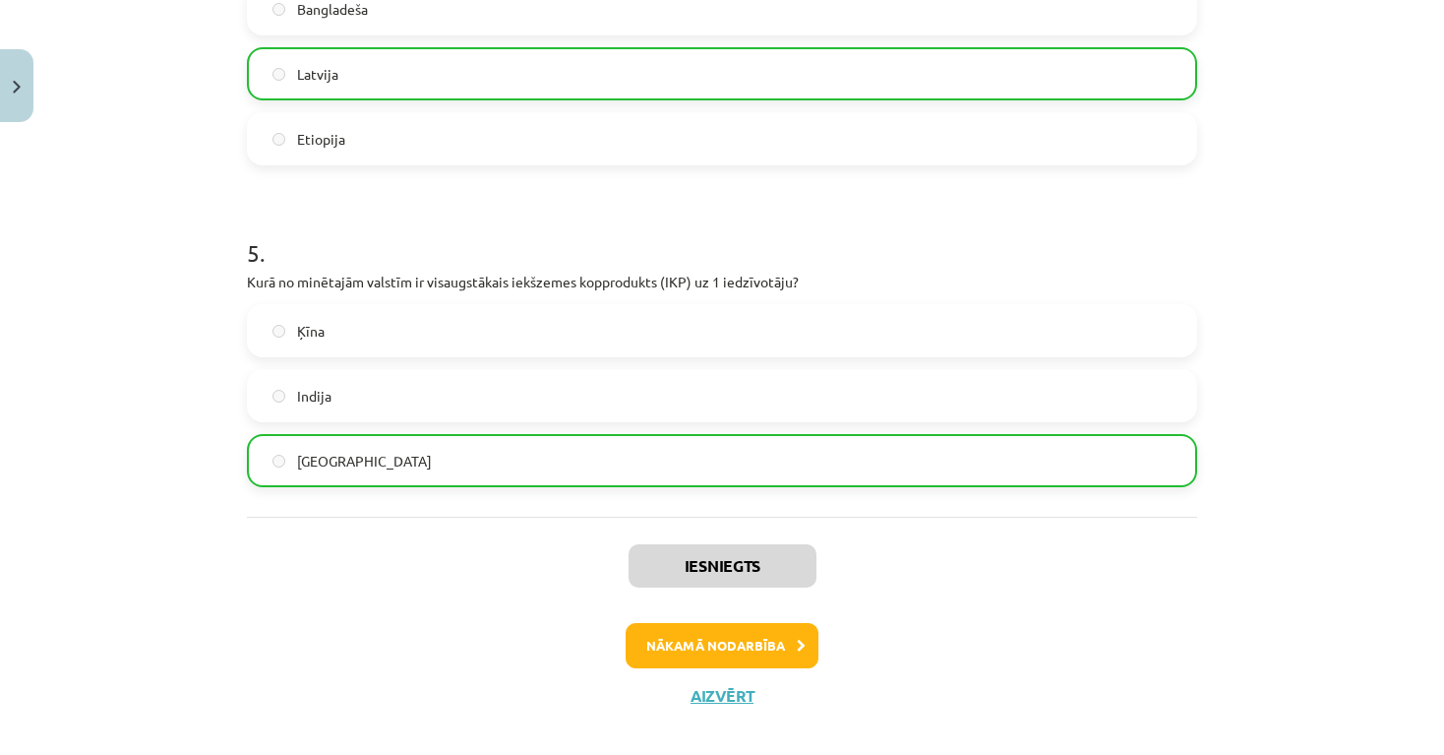
scroll to position [1500, 0]
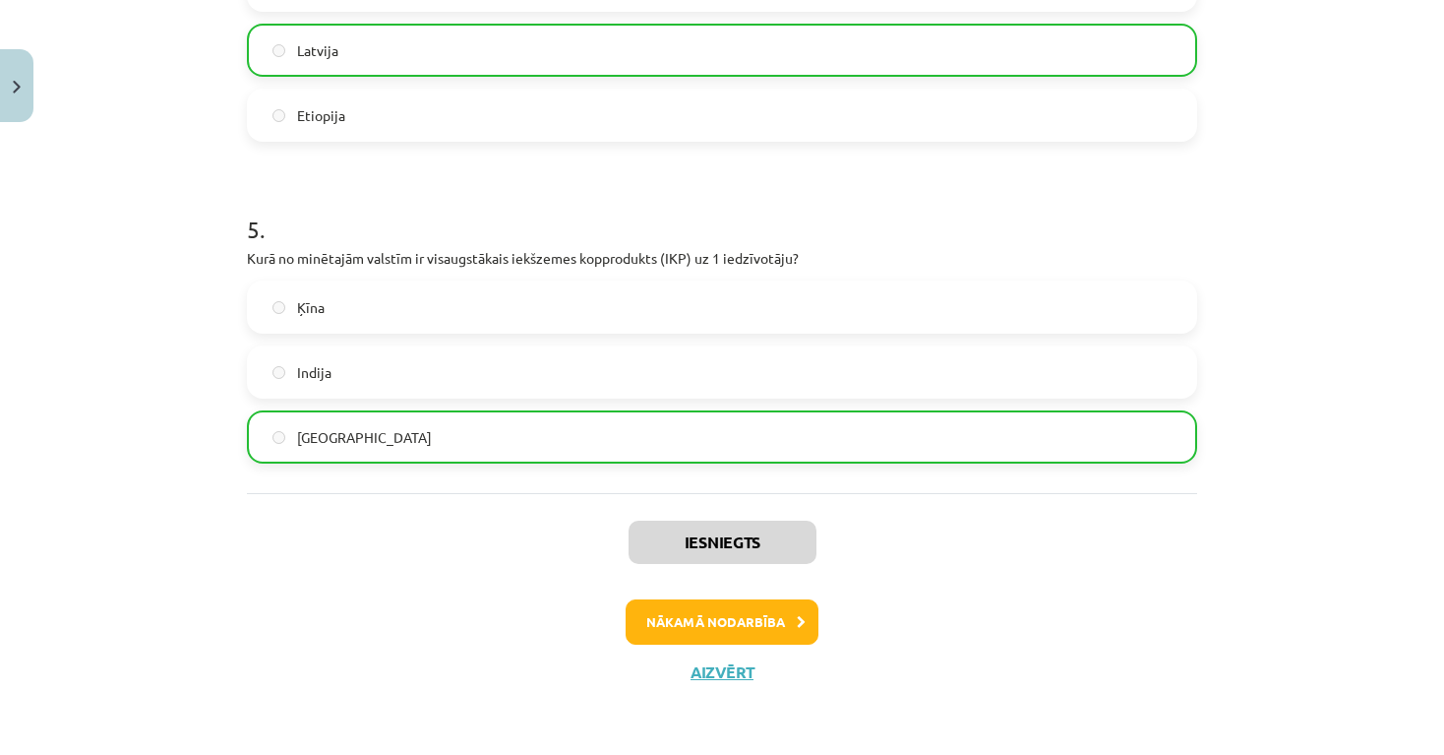
drag, startPoint x: 1330, startPoint y: 750, endPoint x: 1235, endPoint y: 698, distance: 108.8
click at [772, 621] on button "Nākamā nodarbība" at bounding box center [722, 621] width 193 height 45
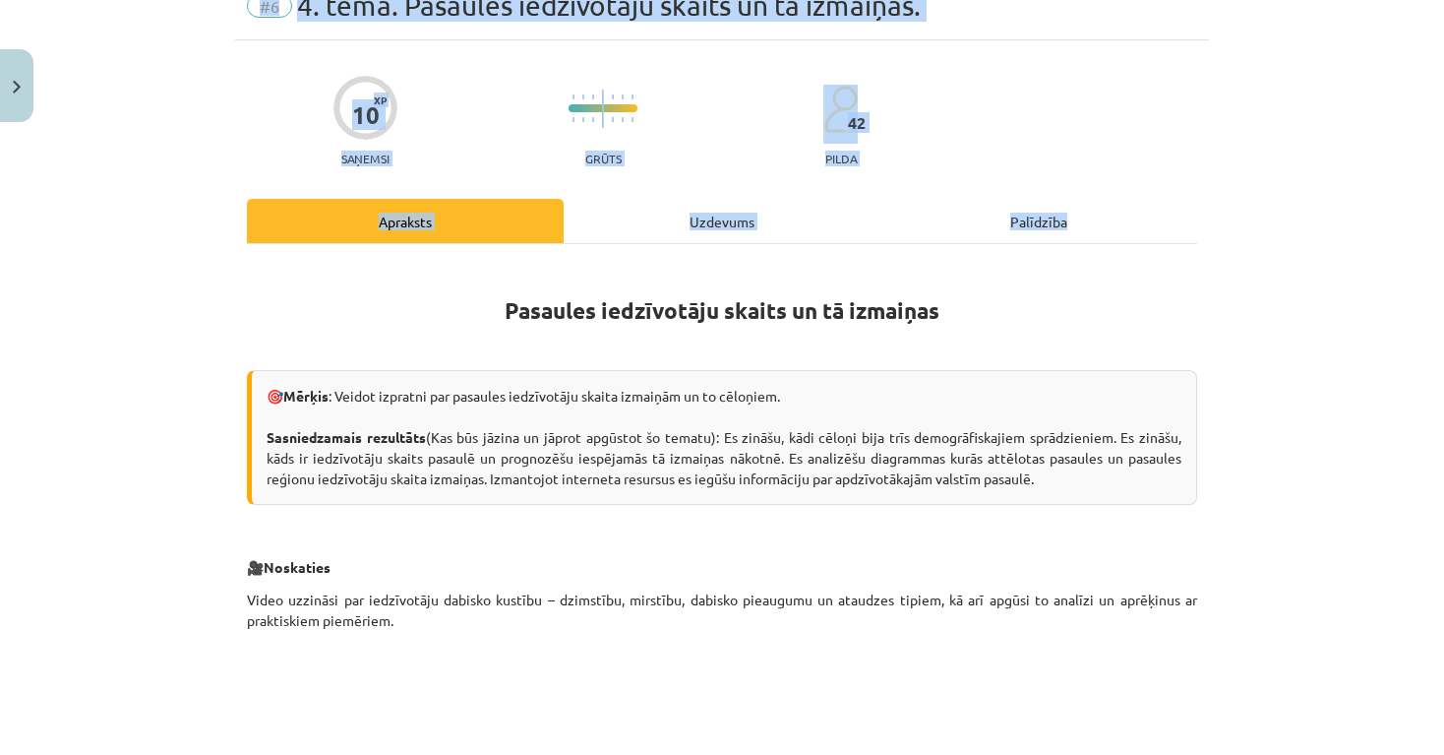
scroll to position [49, 0]
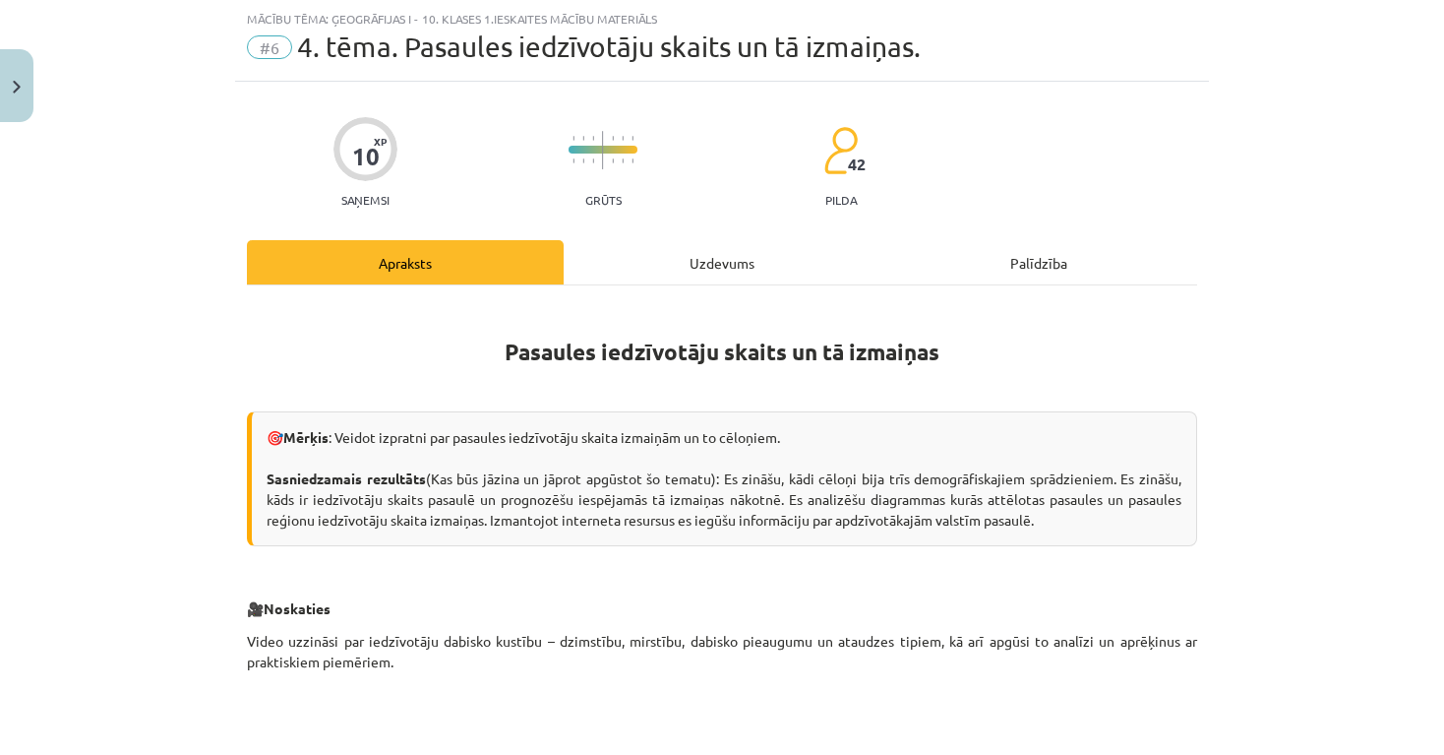
click at [1305, 367] on div "Mācību tēma: Ģeogrāfijas i - 10. klases 1.ieskaites mācību materiāls #6 4. tēma…" at bounding box center [722, 377] width 1444 height 755
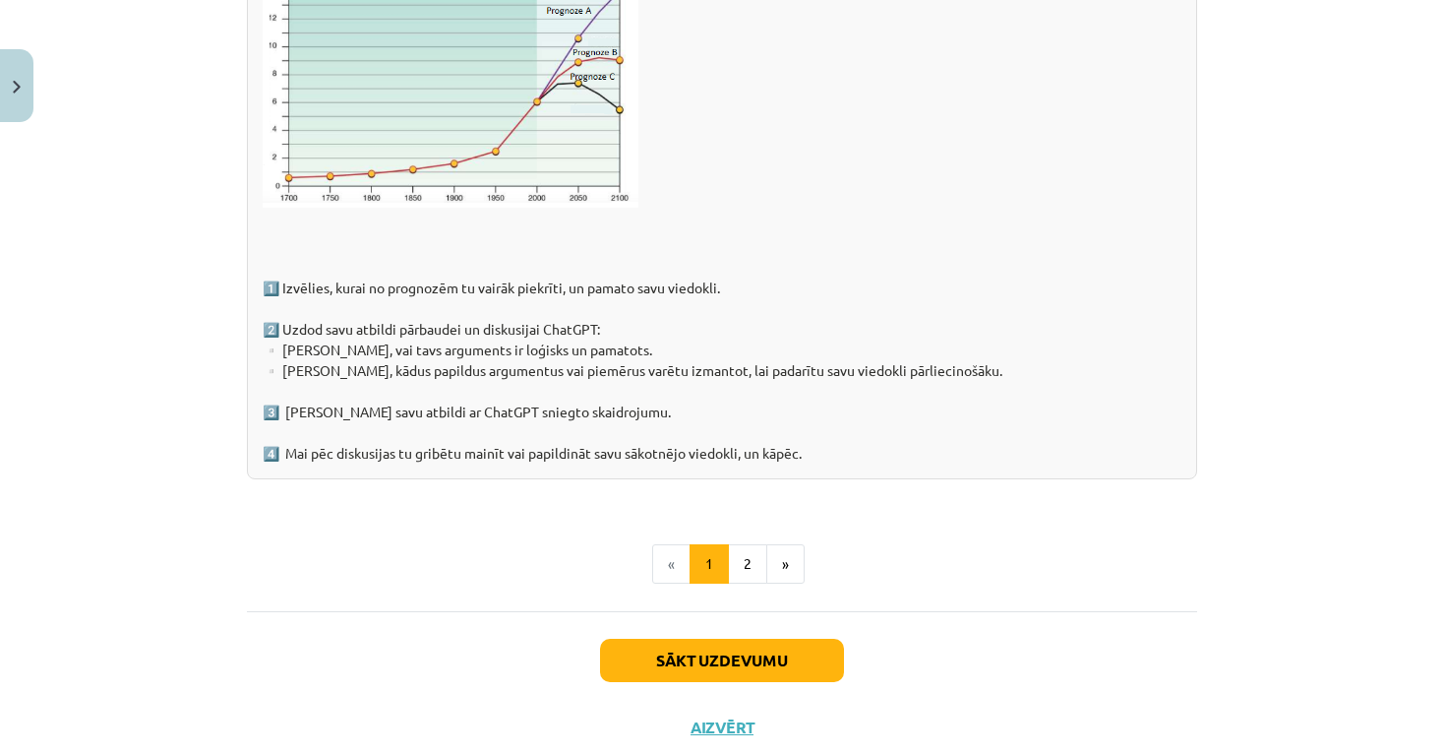
drag, startPoint x: 1340, startPoint y: 518, endPoint x: 1340, endPoint y: 760, distance: 242.1
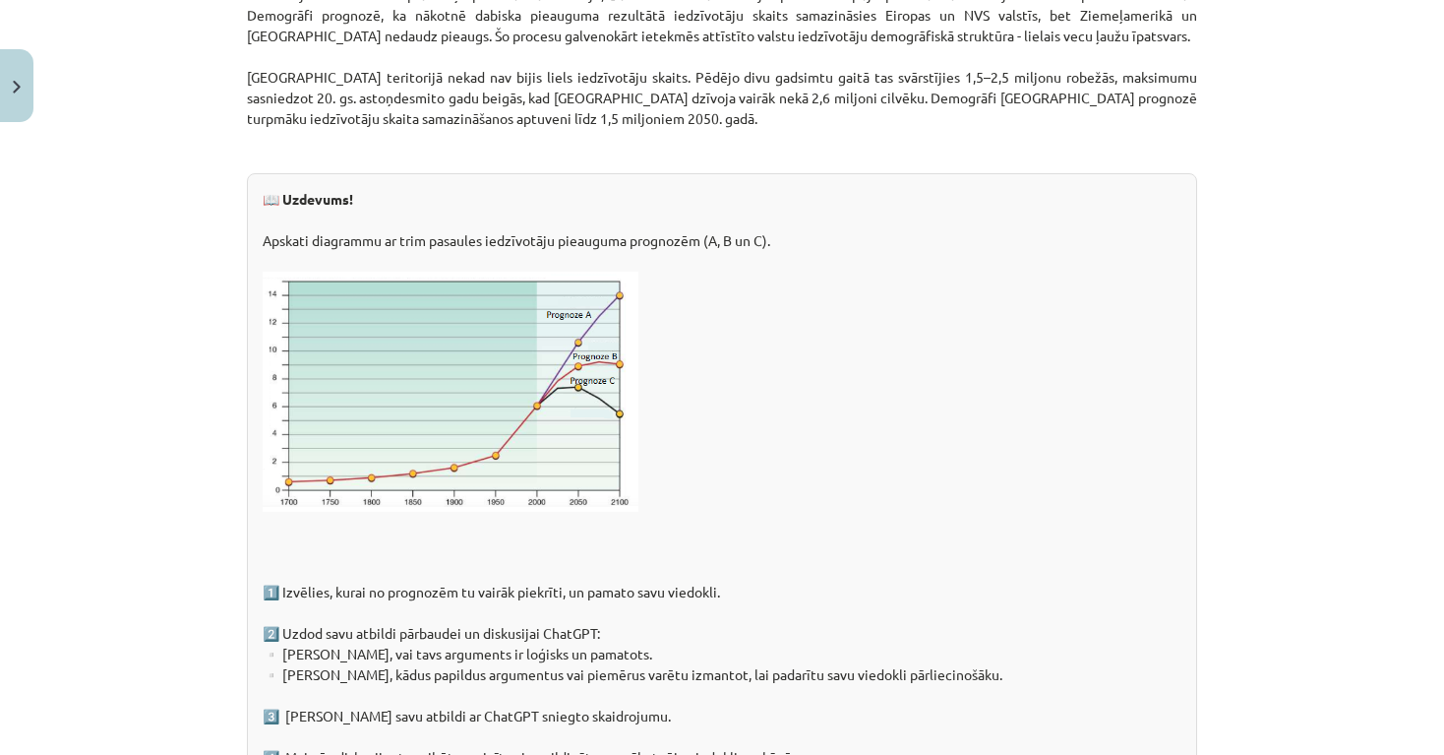
drag, startPoint x: 1441, startPoint y: 688, endPoint x: 1089, endPoint y: -33, distance: 802.3
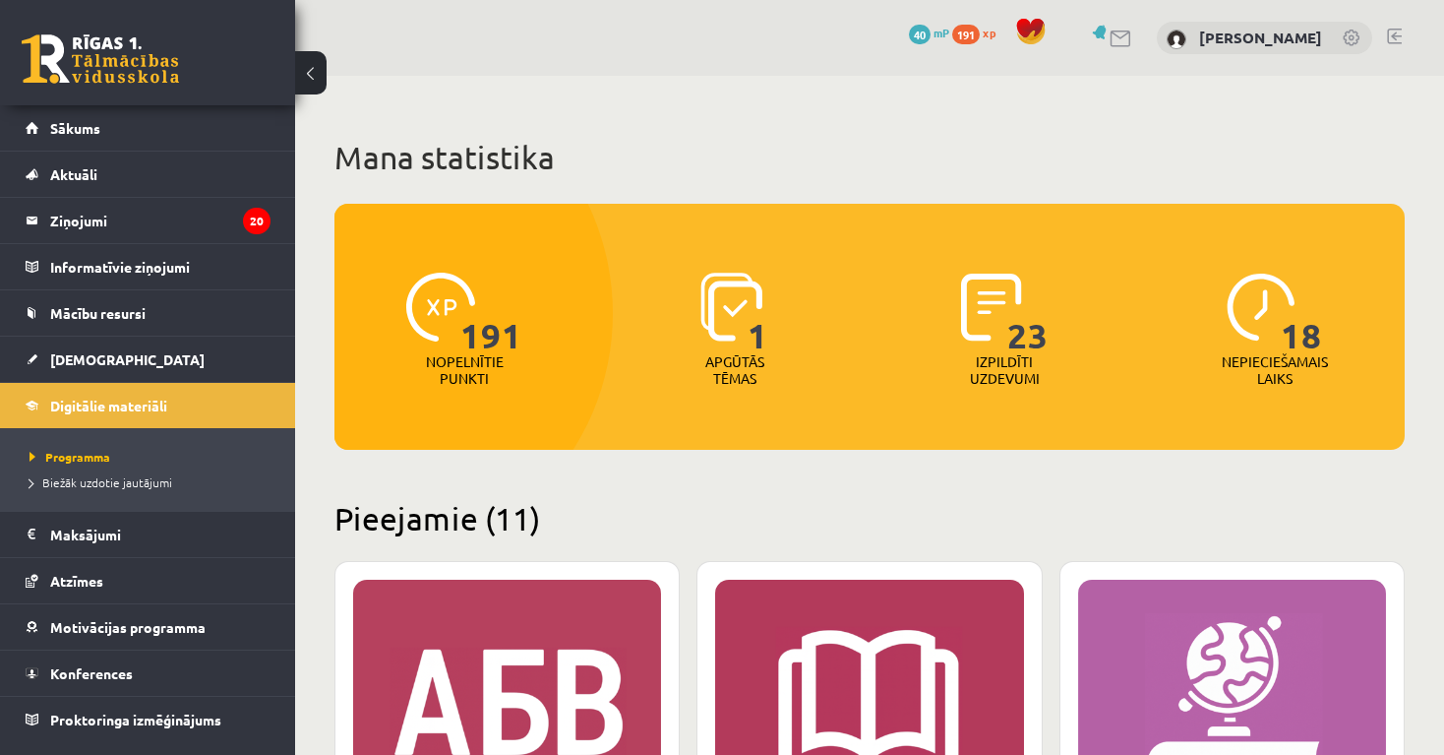
scroll to position [1782, 0]
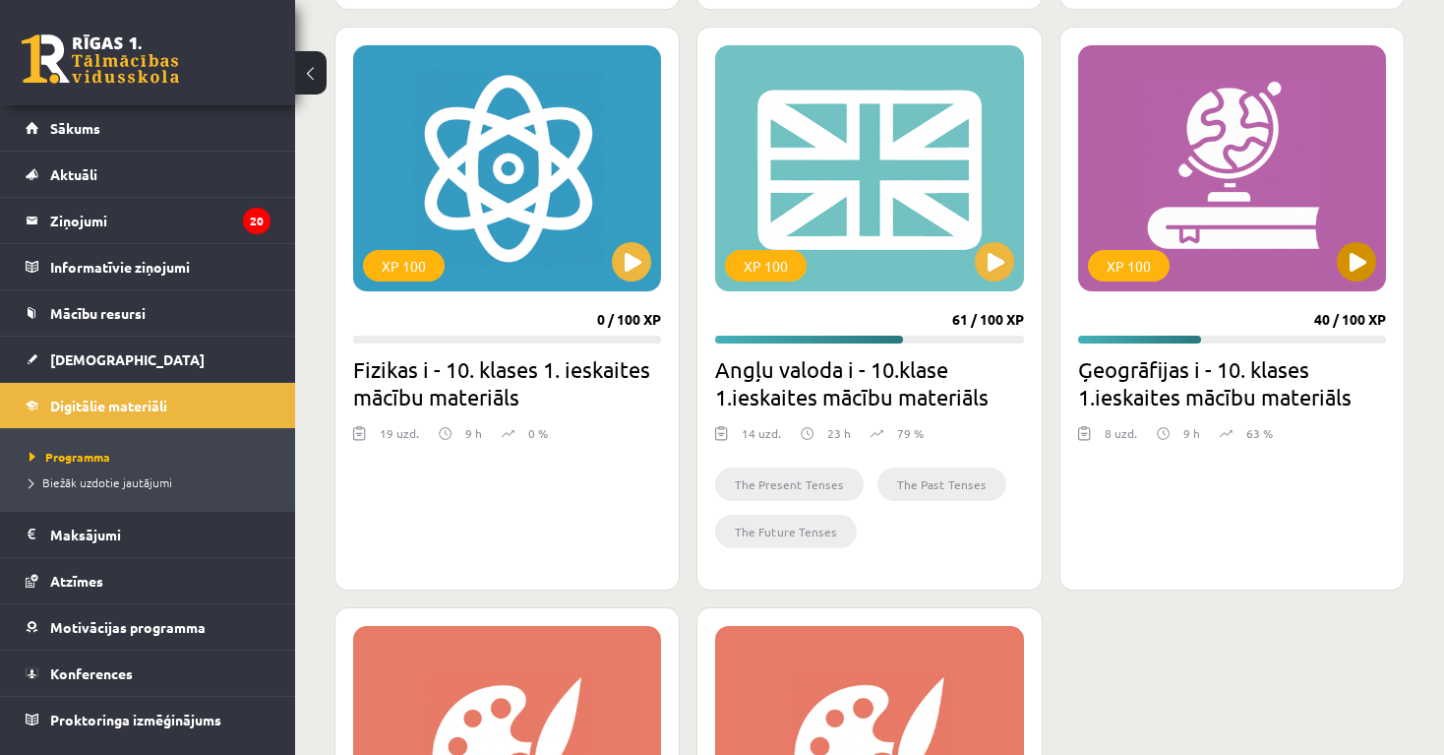
click at [1252, 220] on div "XP 100" at bounding box center [1232, 168] width 308 height 246
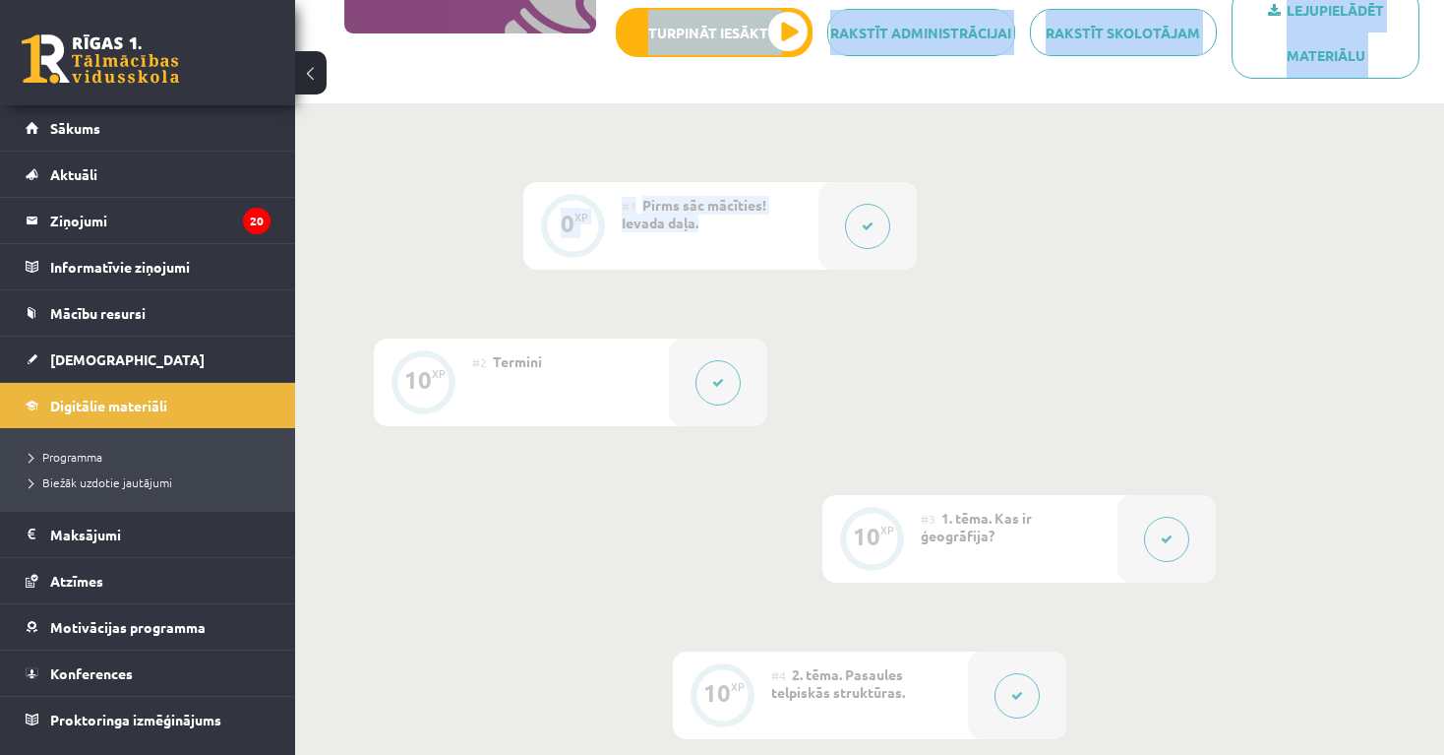
drag, startPoint x: 1081, startPoint y: 627, endPoint x: 1129, endPoint y: 740, distance: 122.6
click at [1109, 386] on html "0 Dāvanas 40 mP 191 xp [PERSON_NAME] Sākums Aktuāli Kā mācīties eSKOLĀ Kontakti…" at bounding box center [722, 8] width 1444 height 755
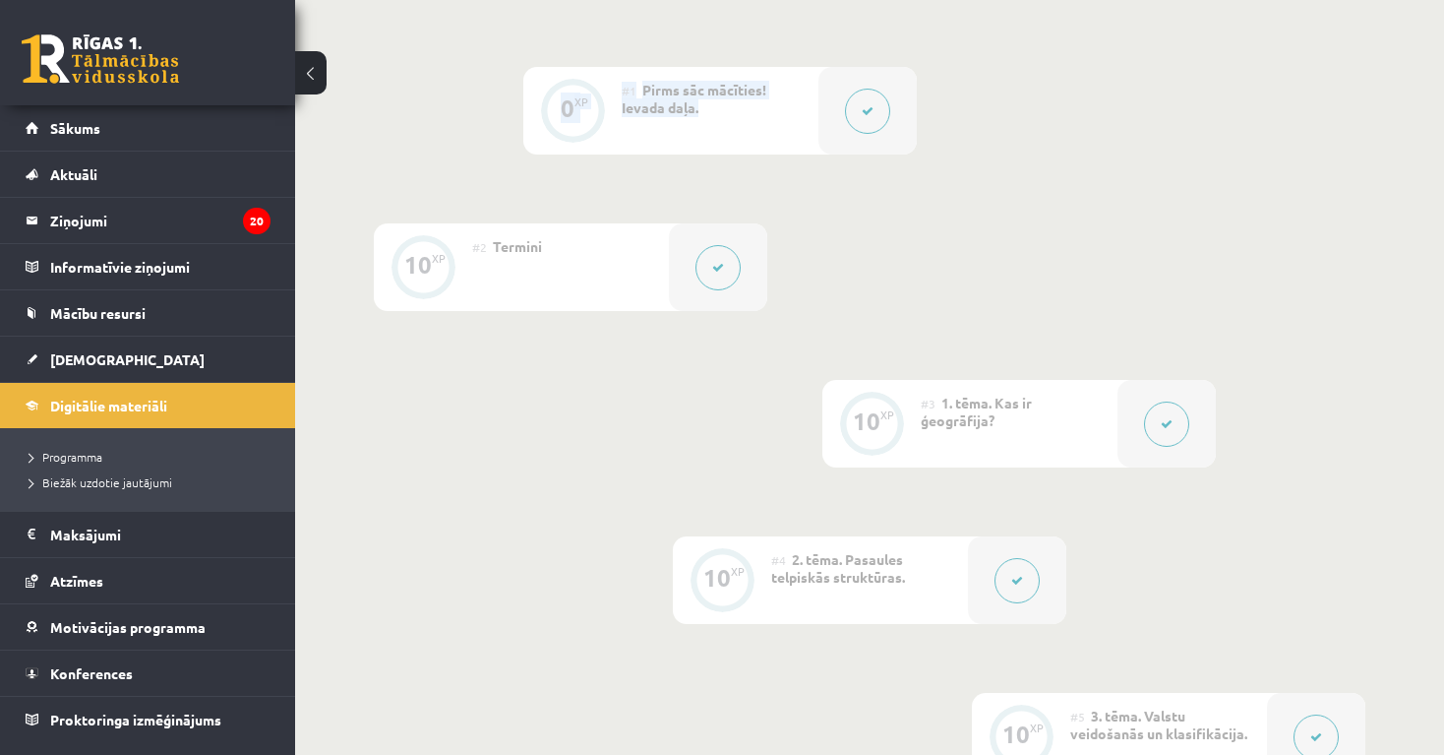
scroll to position [490, 0]
click at [1384, 552] on div "0 XP #1 Pirms sāc mācīties! Ievada daļa. 10 XP #2 Termini 10 XP #3 1. tēma. Kas…" at bounding box center [869, 686] width 1149 height 1409
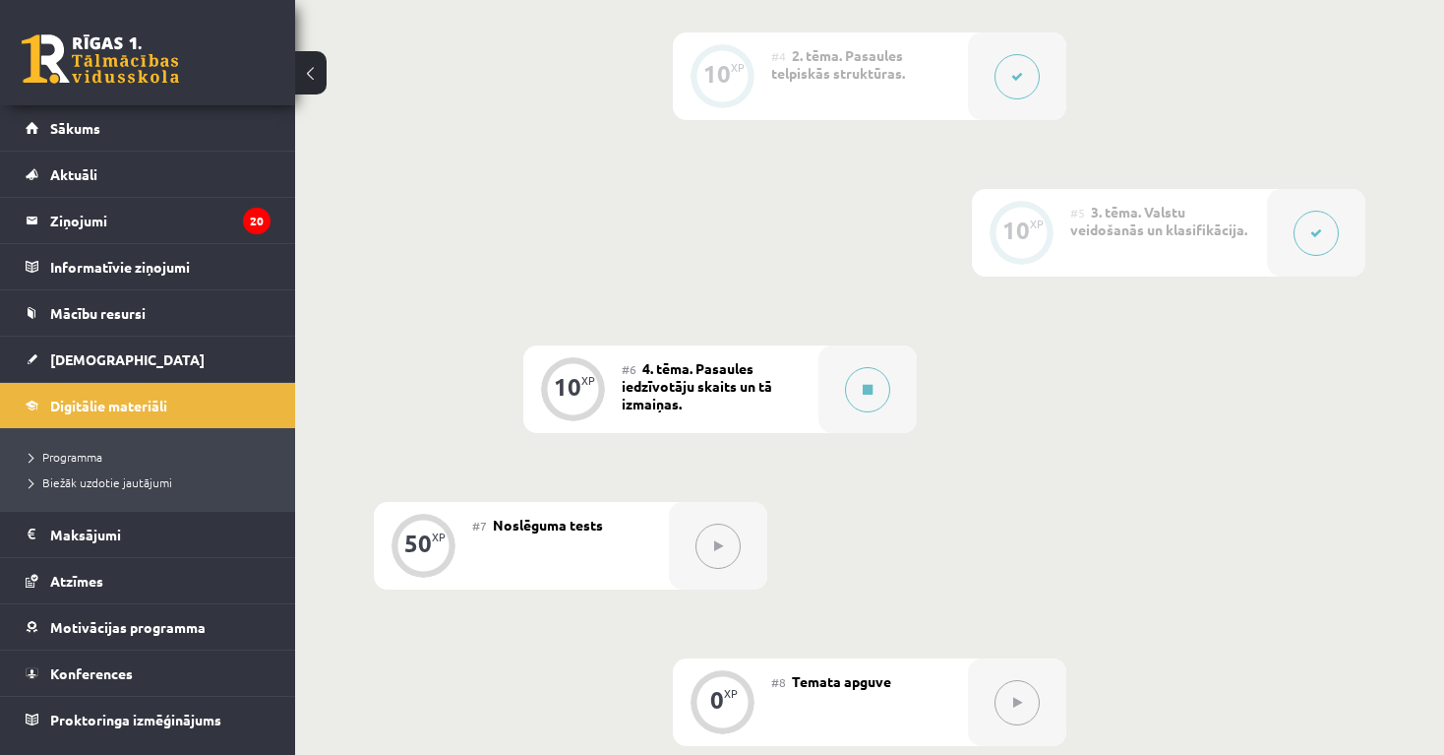
scroll to position [927, 0]
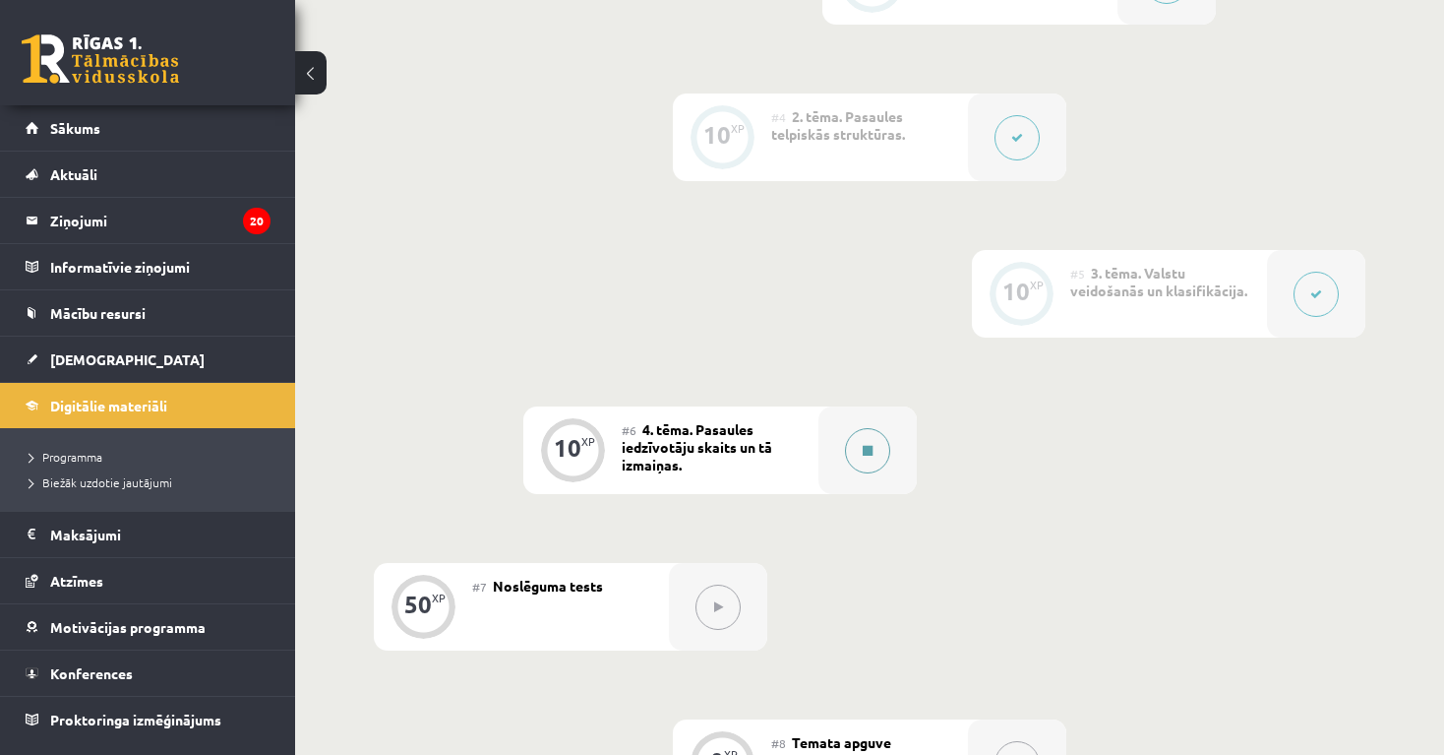
click at [871, 457] on button at bounding box center [867, 450] width 45 height 45
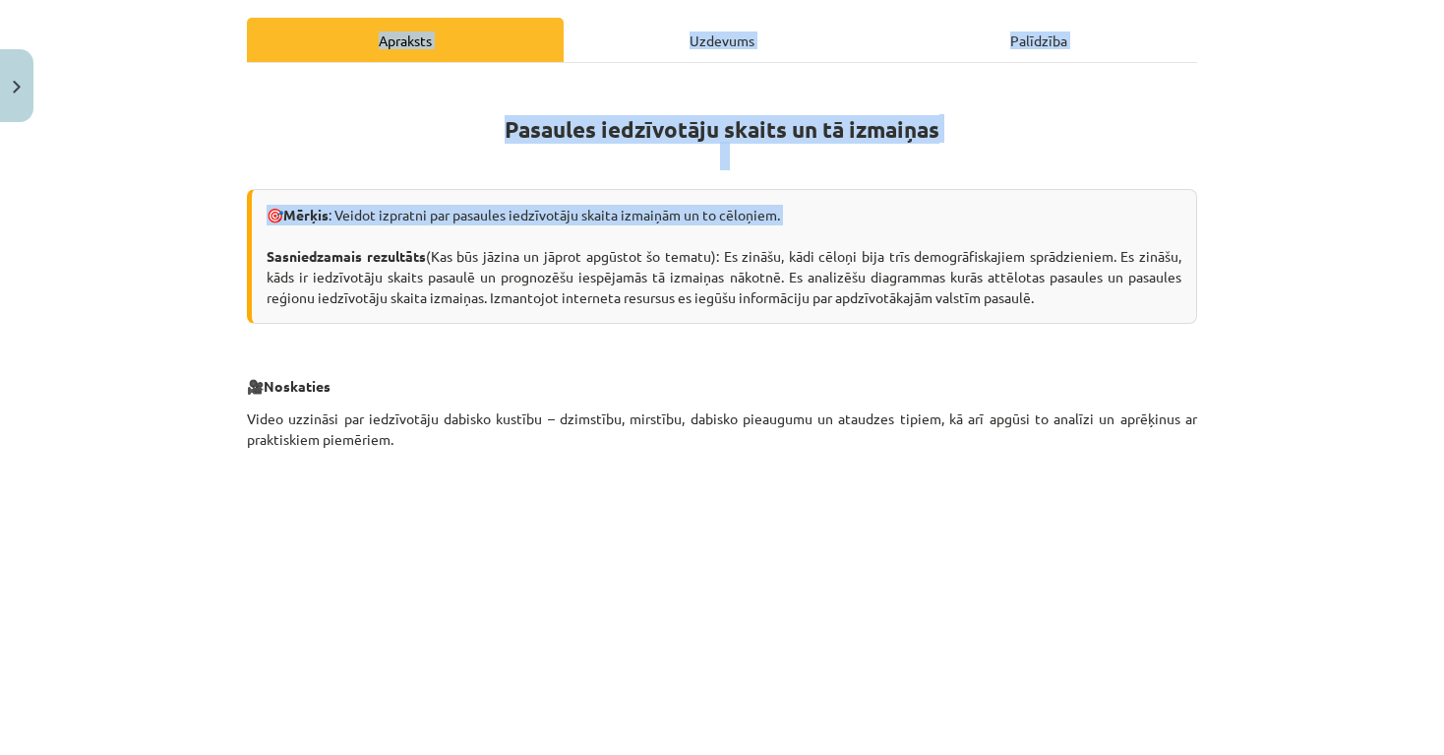
drag, startPoint x: 1347, startPoint y: 510, endPoint x: 1337, endPoint y: 774, distance: 264.9
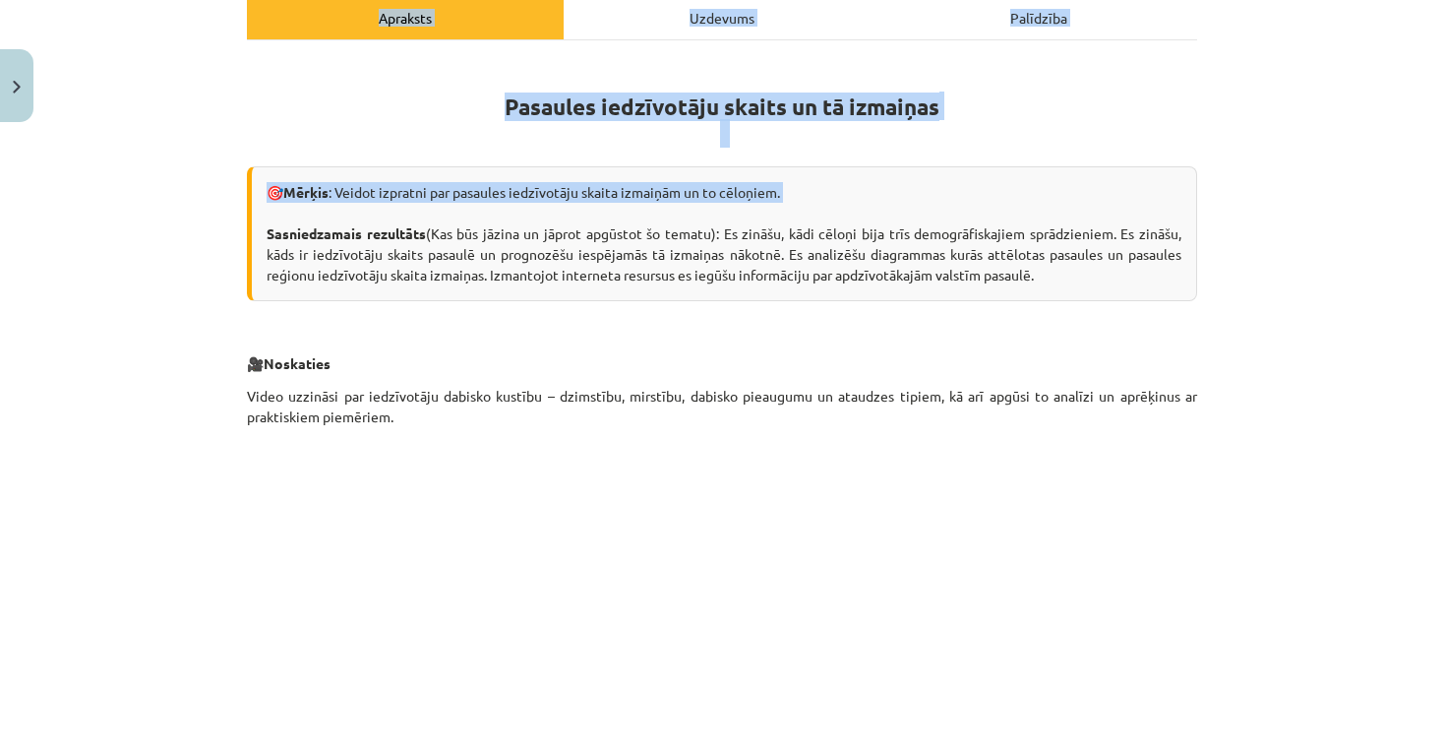
click at [1344, 490] on div "Mācību tēma: Ģeogrāfijas i - 10. klases 1.ieskaites mācību materiāls #6 4. tēma…" at bounding box center [722, 377] width 1444 height 755
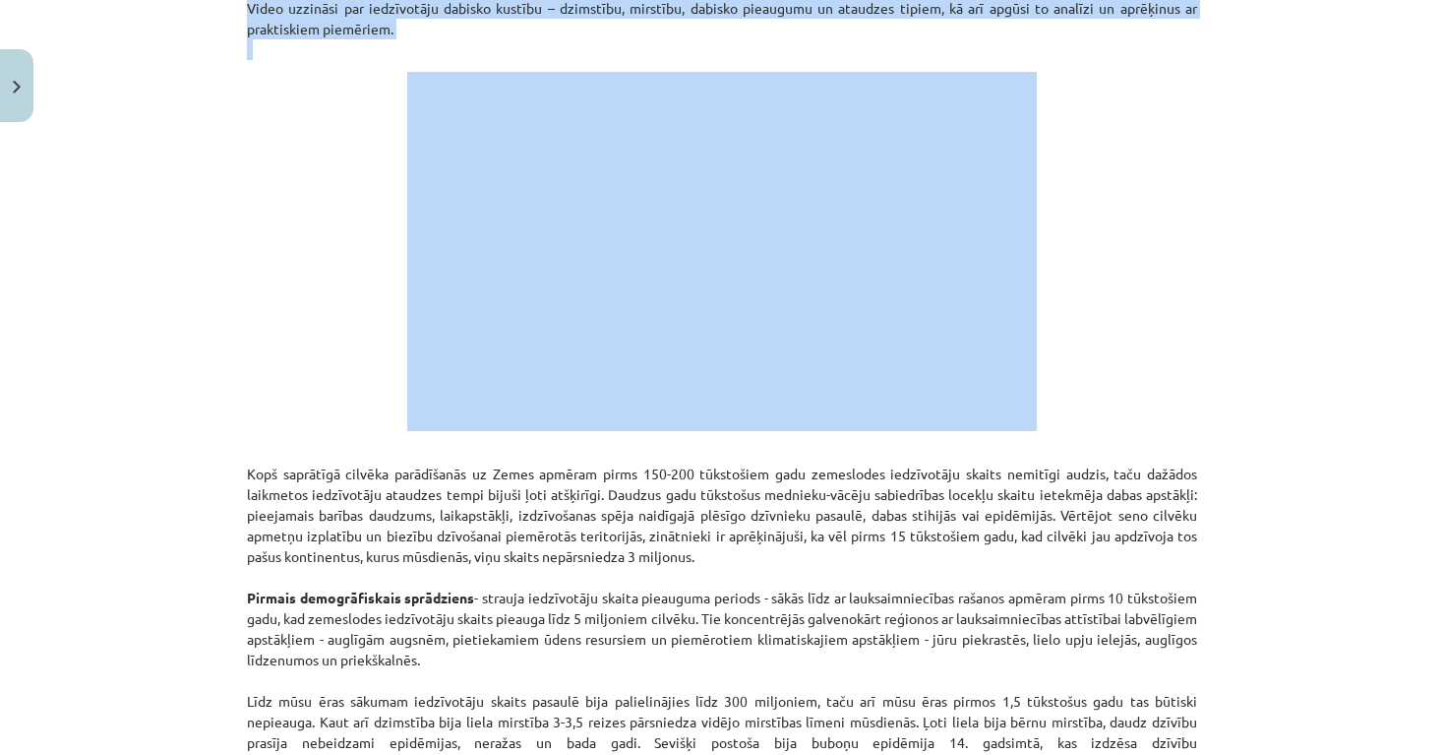
scroll to position [702, 0]
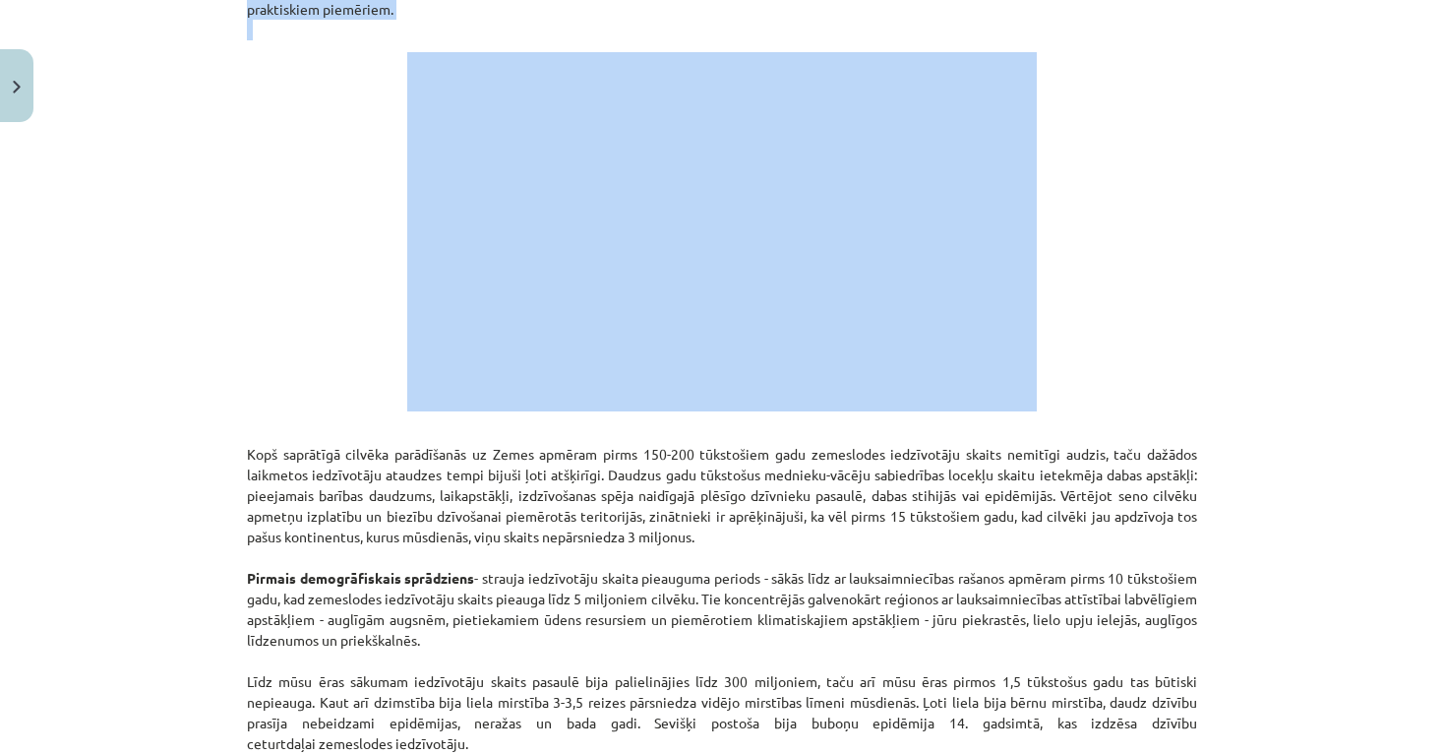
drag, startPoint x: 1139, startPoint y: 645, endPoint x: 1161, endPoint y: 607, distance: 44.1
click at [1189, 359] on p at bounding box center [722, 231] width 951 height 359
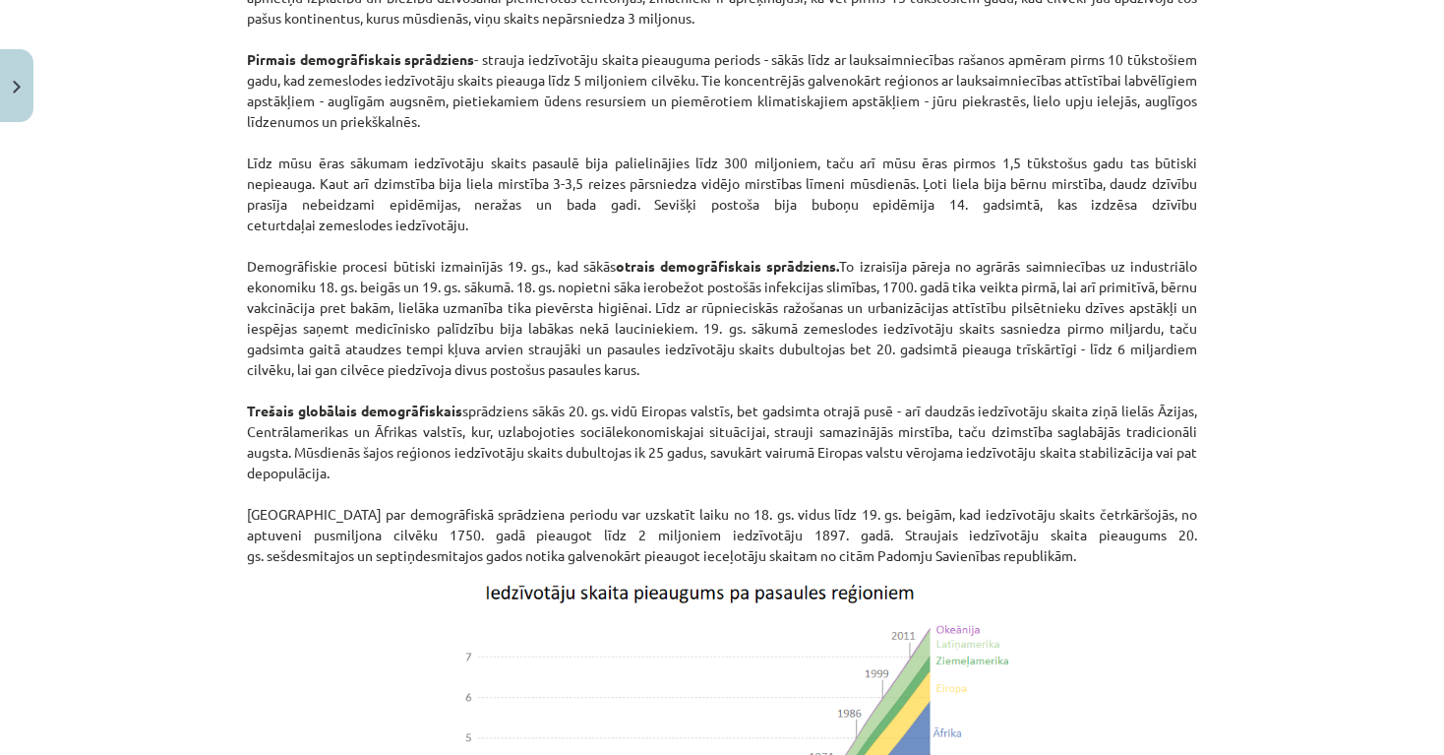
drag, startPoint x: 1242, startPoint y: 679, endPoint x: 1260, endPoint y: 760, distance: 82.8
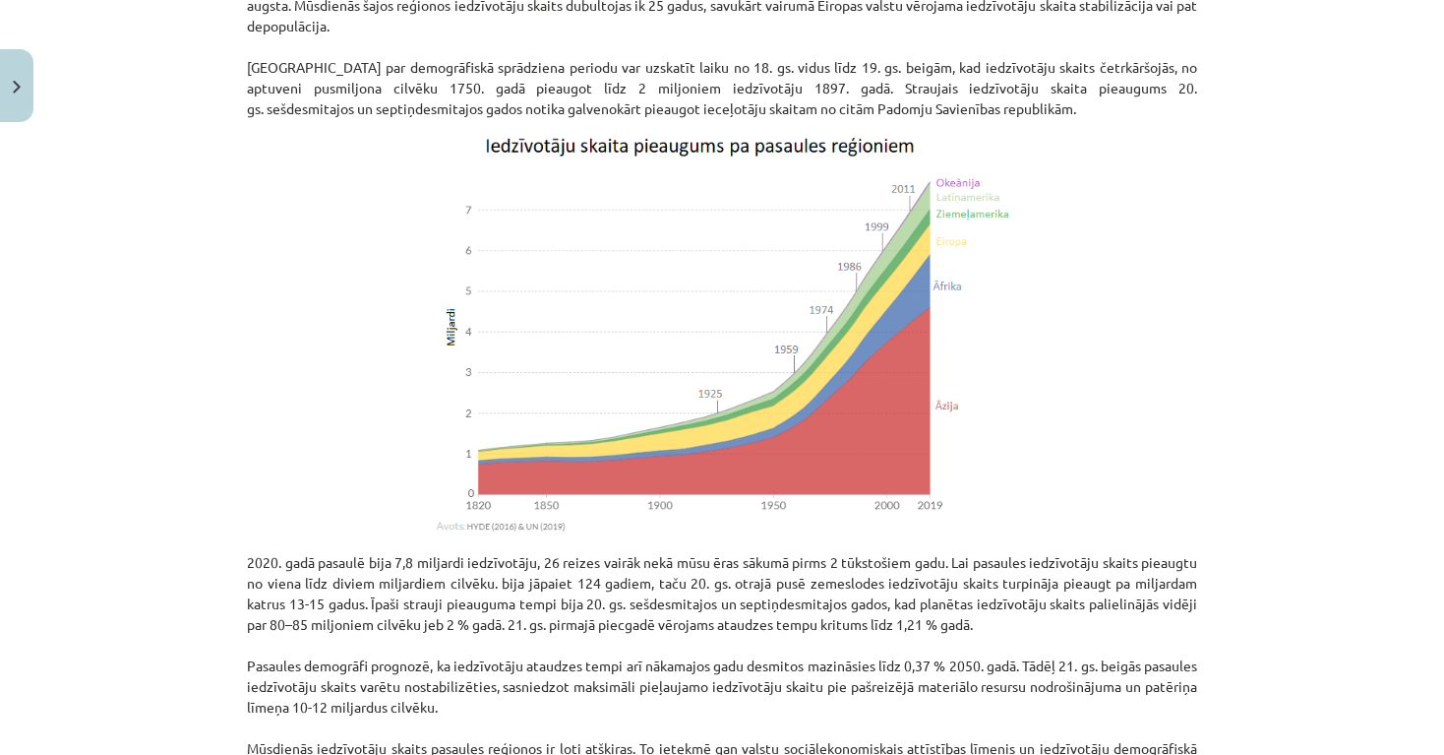
drag, startPoint x: 1222, startPoint y: 717, endPoint x: 1232, endPoint y: 767, distance: 50.2
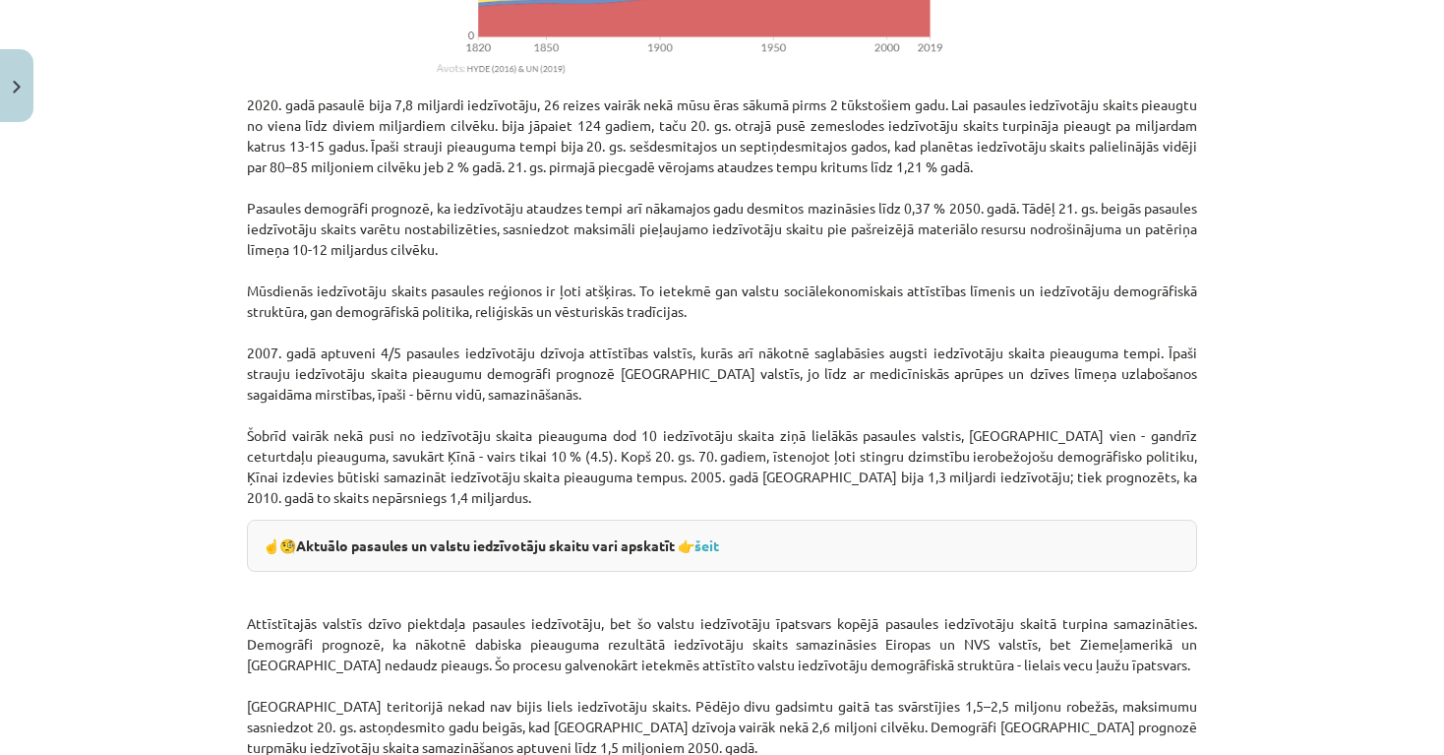
scroll to position [2157, 0]
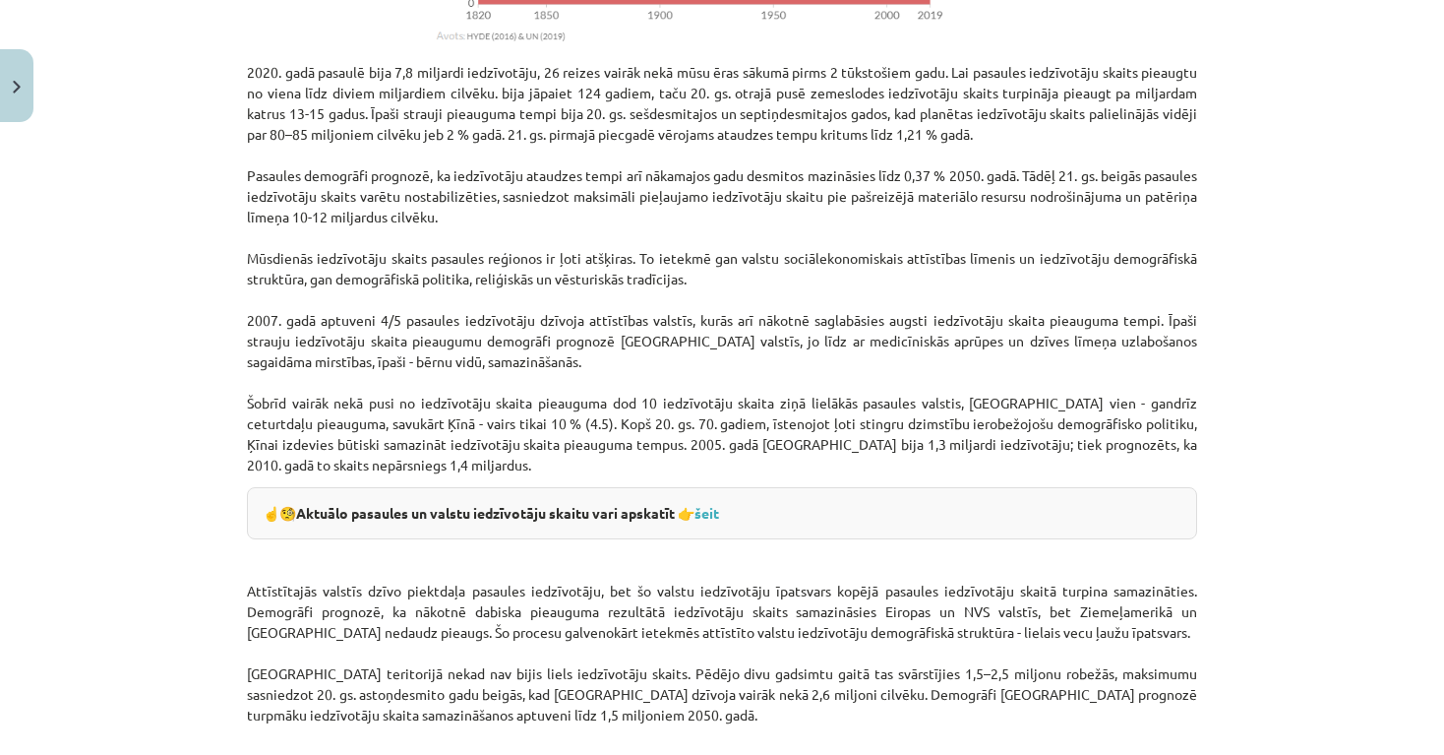
drag, startPoint x: 1225, startPoint y: 611, endPoint x: 1297, endPoint y: 765, distance: 169.5
